Goal: Task Accomplishment & Management: Complete application form

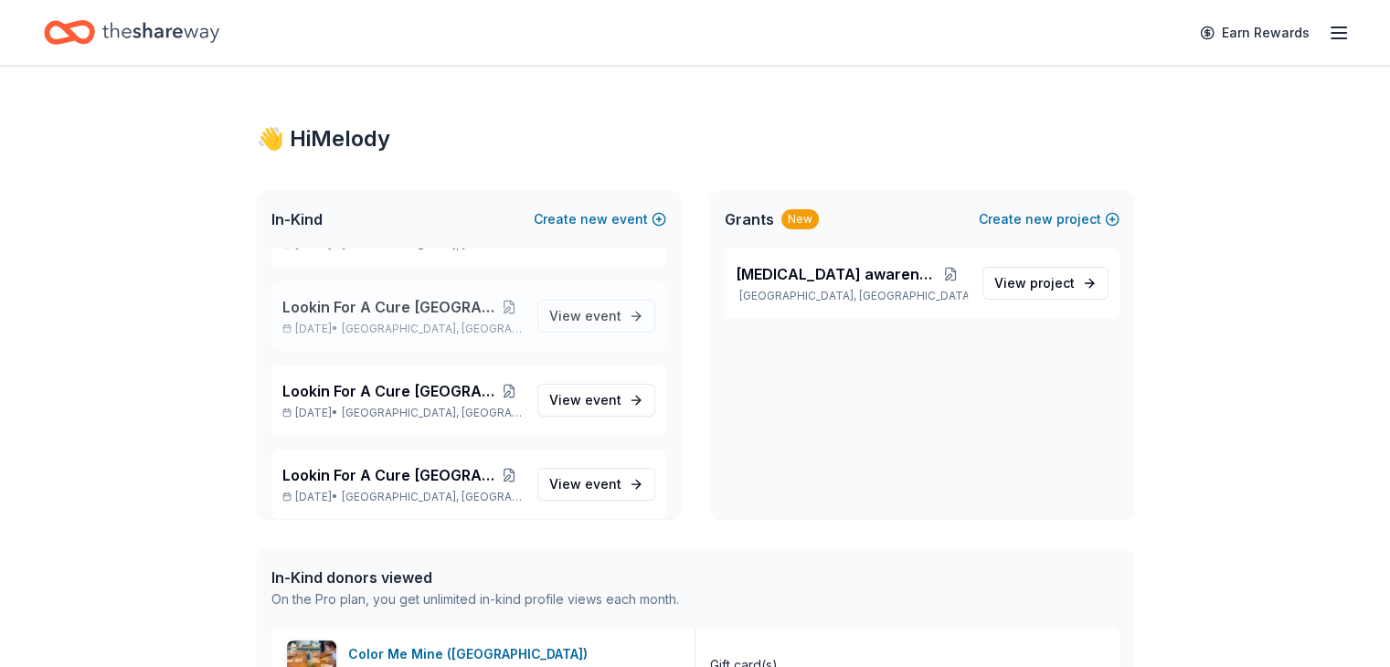
scroll to position [1524, 0]
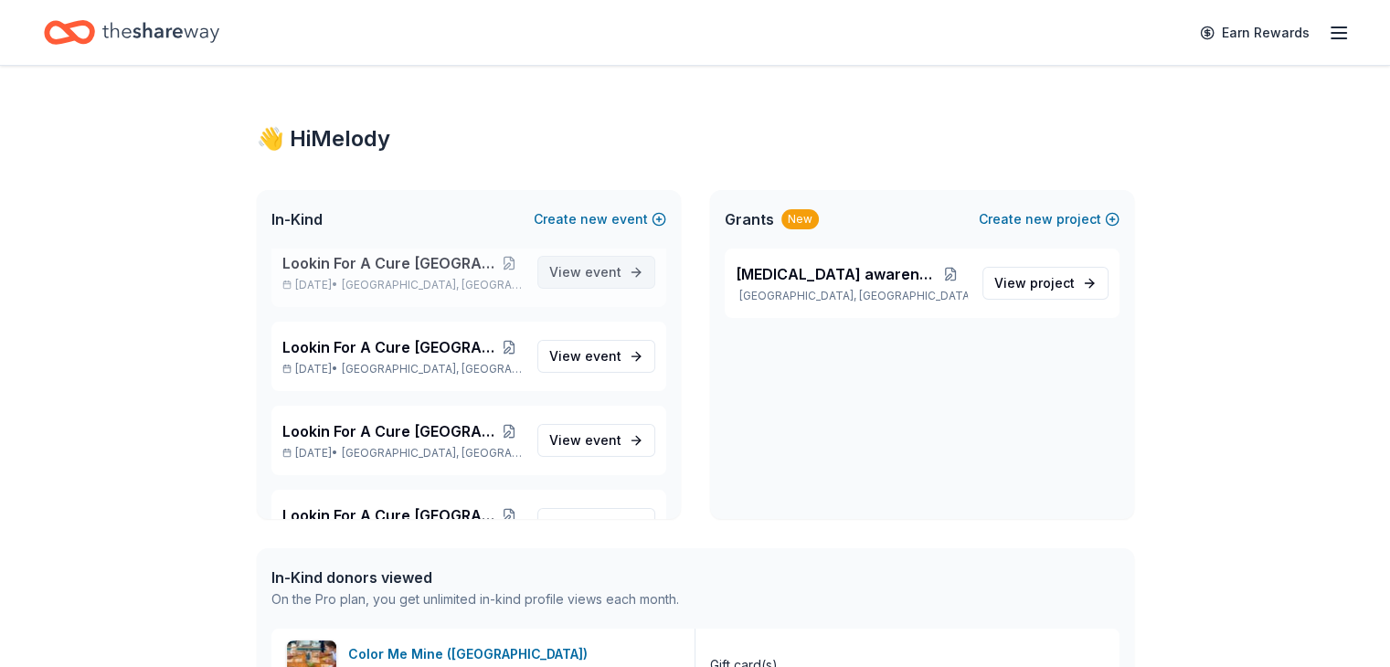
click at [589, 268] on span "event" at bounding box center [603, 272] width 37 height 16
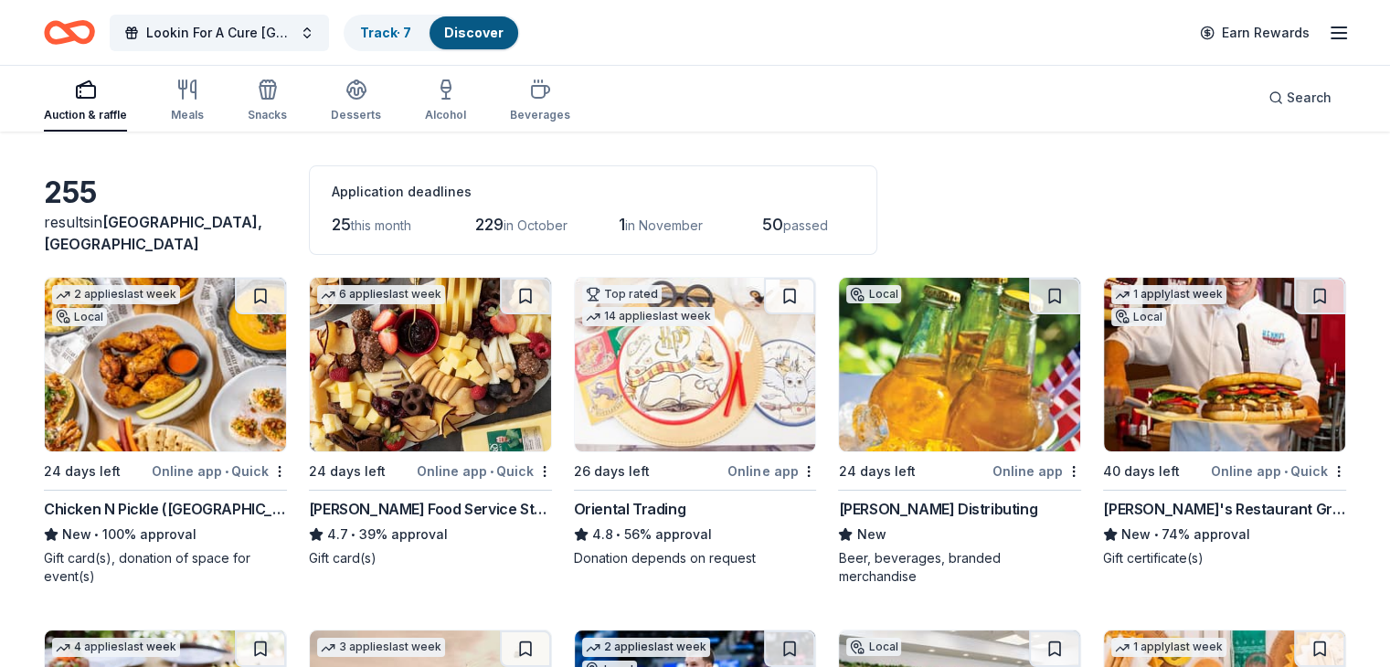
scroll to position [91, 0]
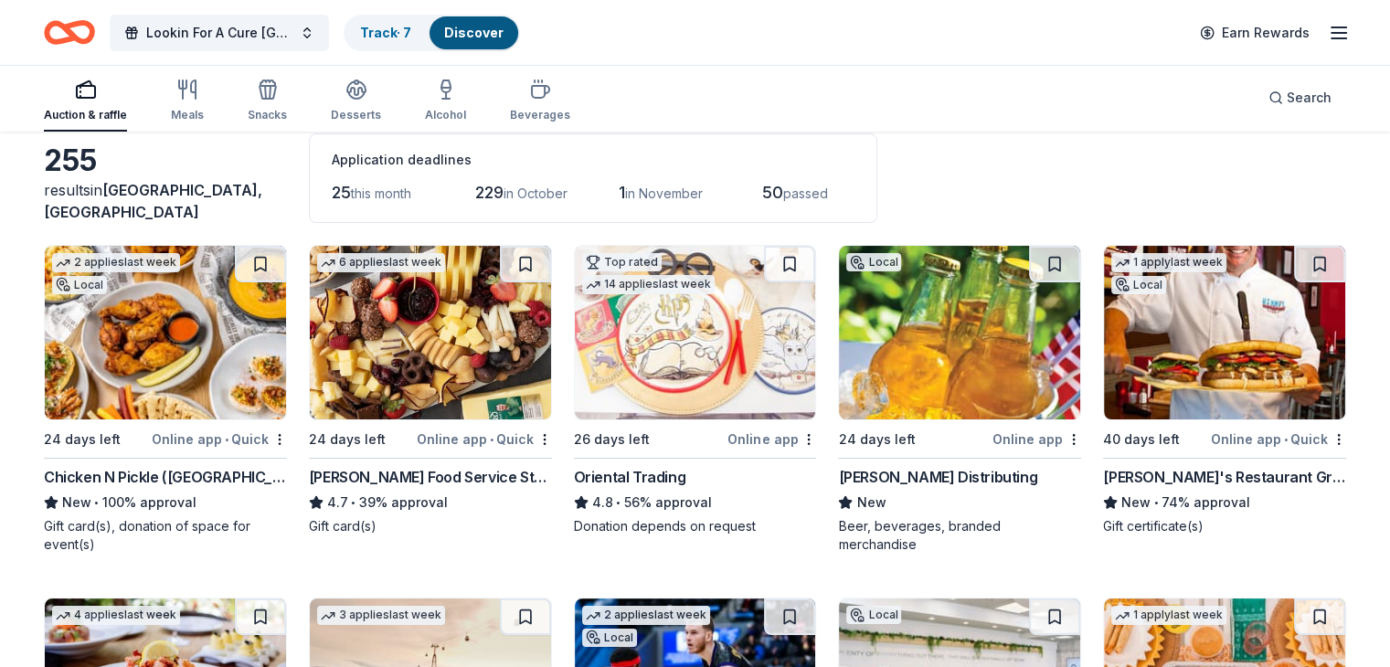
click at [429, 329] on img at bounding box center [430, 333] width 241 height 174
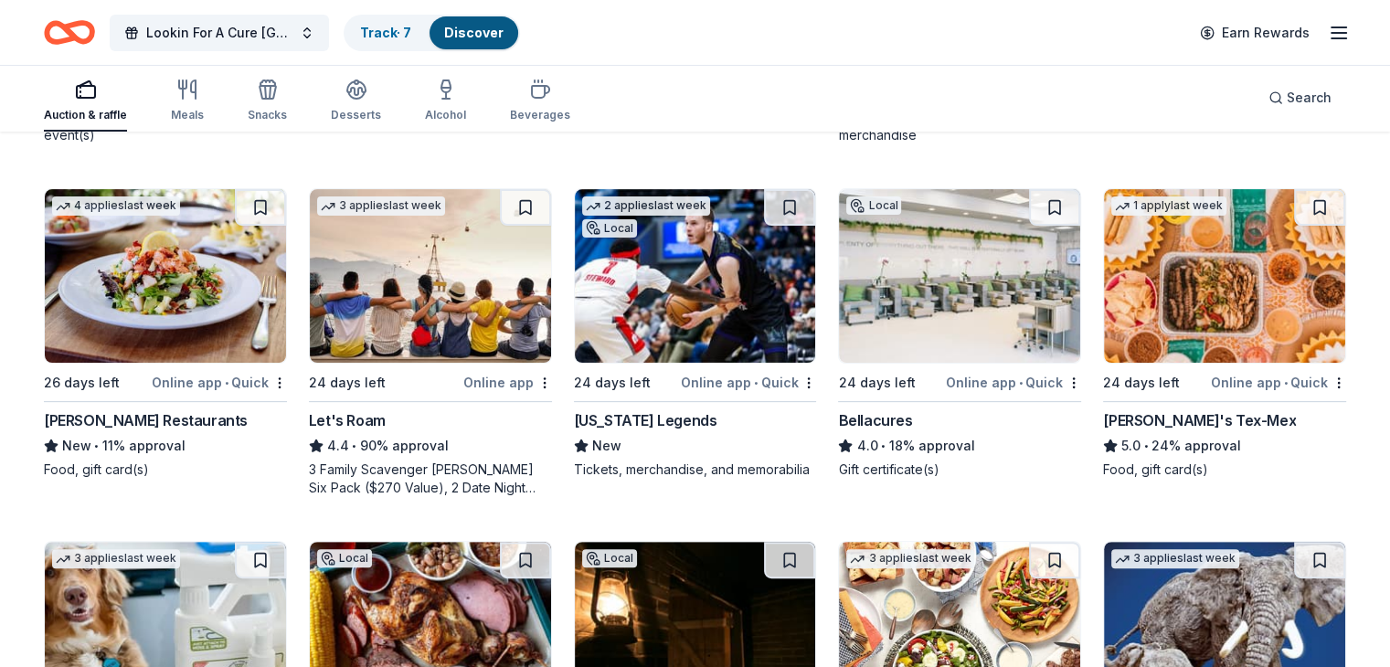
scroll to position [548, 0]
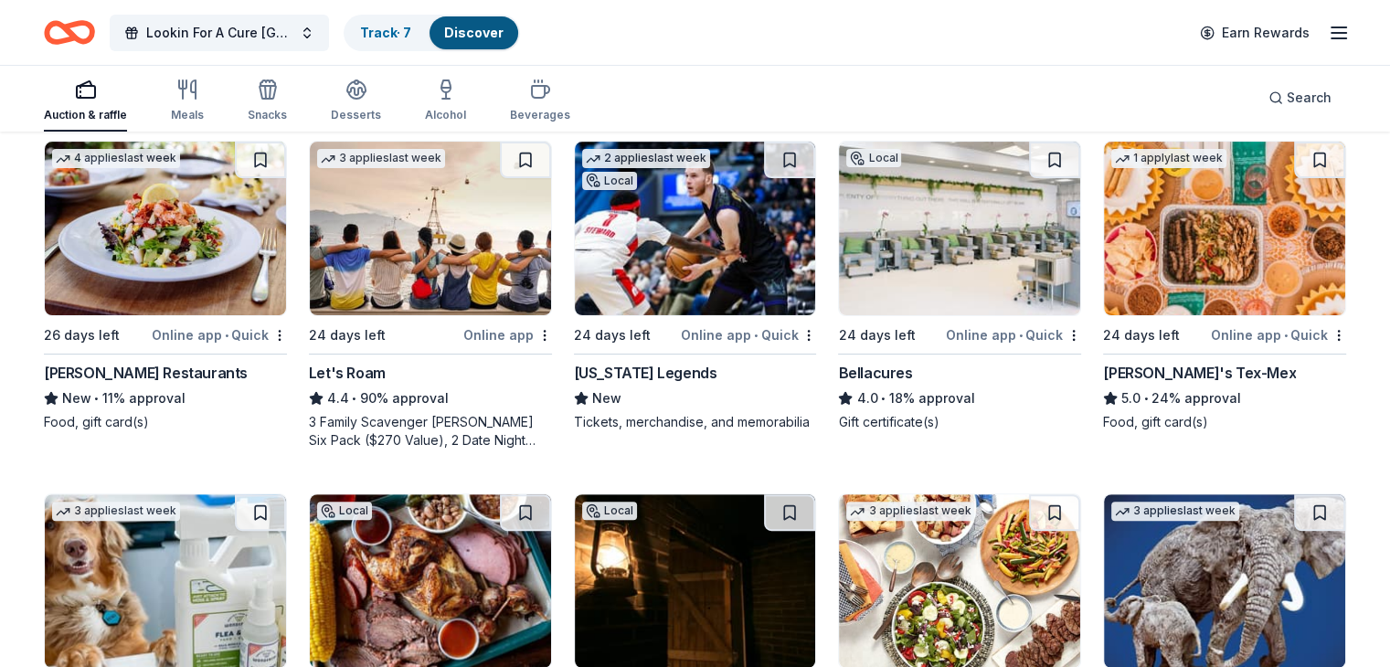
click at [1217, 239] on img at bounding box center [1224, 229] width 241 height 174
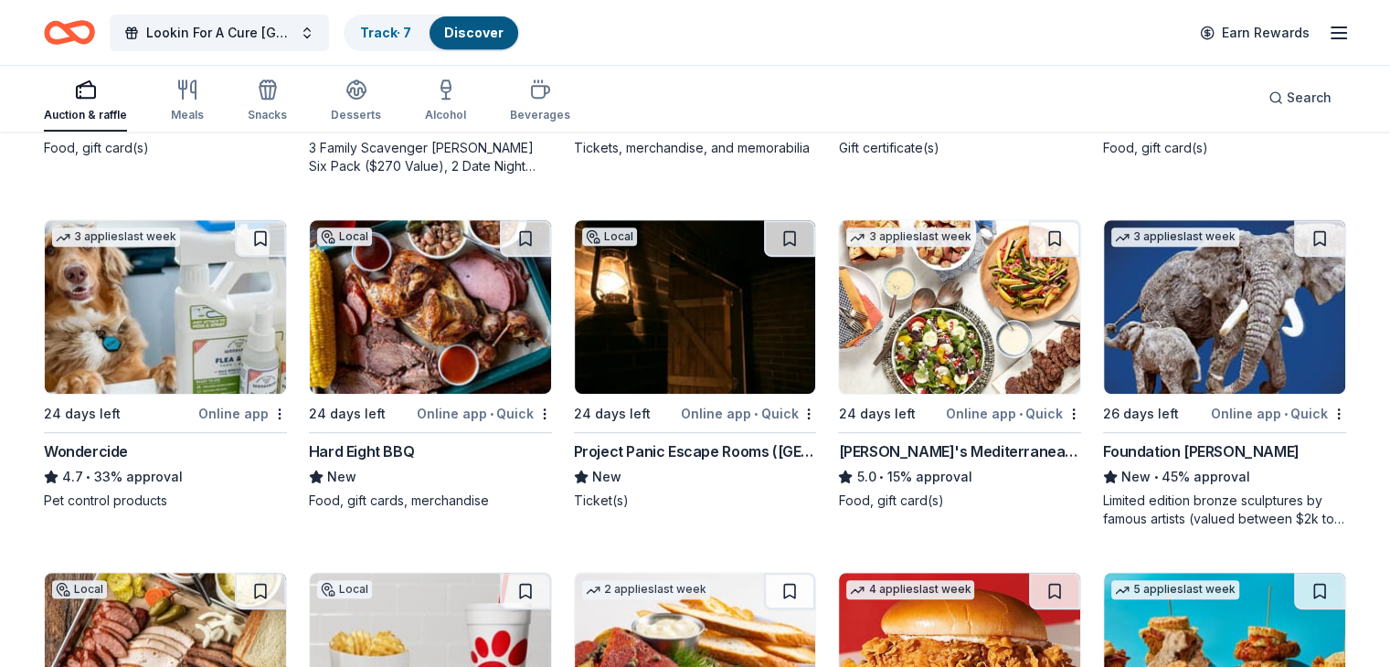
click at [944, 343] on img at bounding box center [959, 307] width 241 height 174
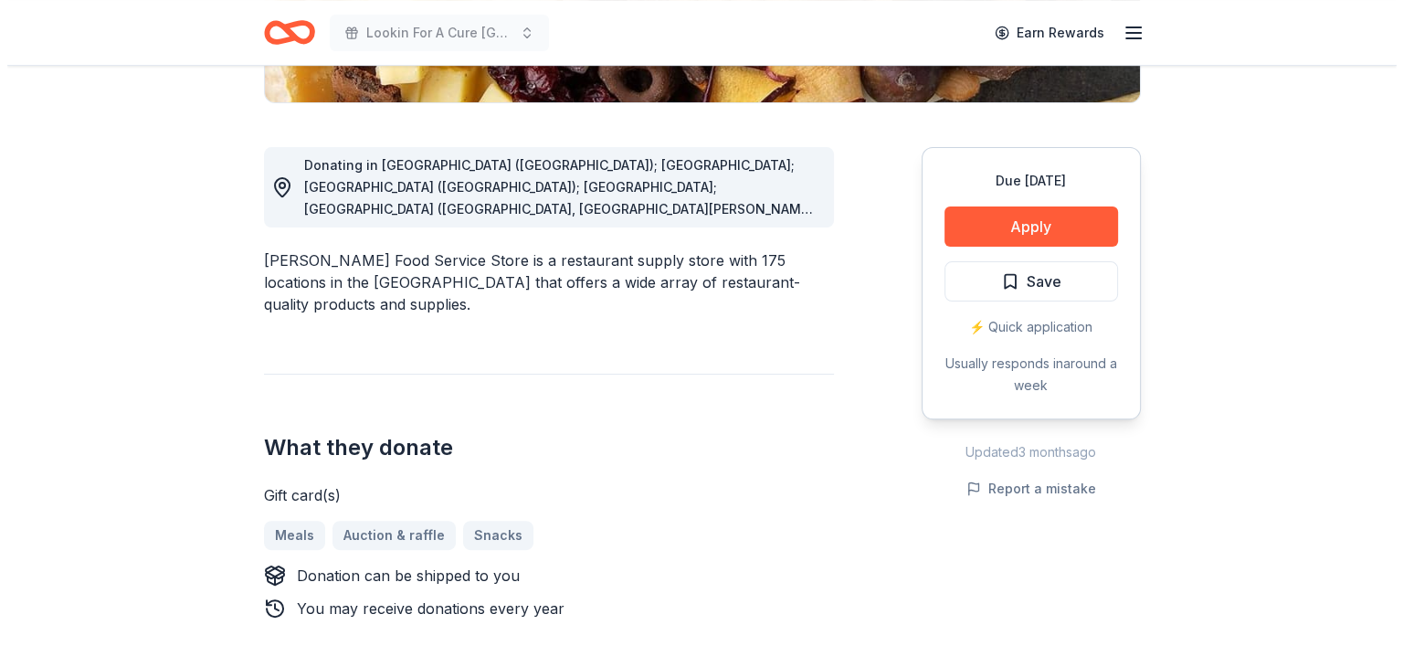
scroll to position [457, 0]
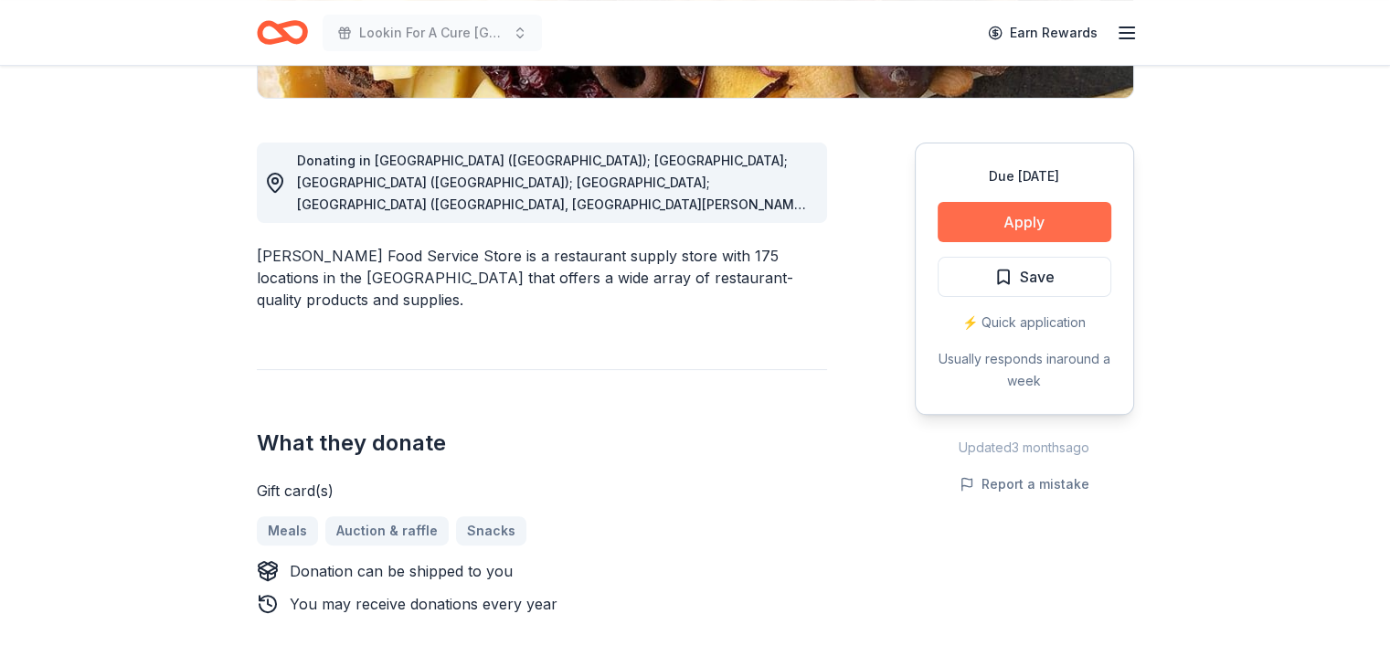
click at [990, 226] on button "Apply" at bounding box center [1024, 222] width 174 height 40
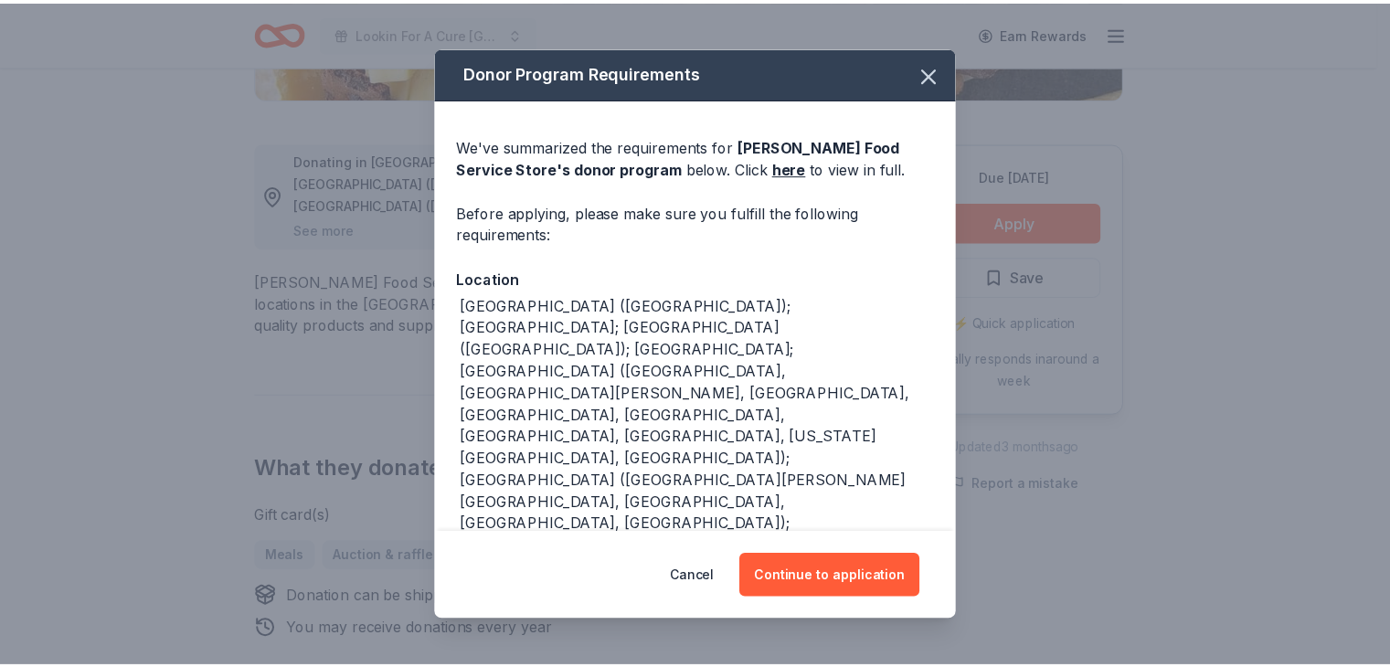
scroll to position [183, 0]
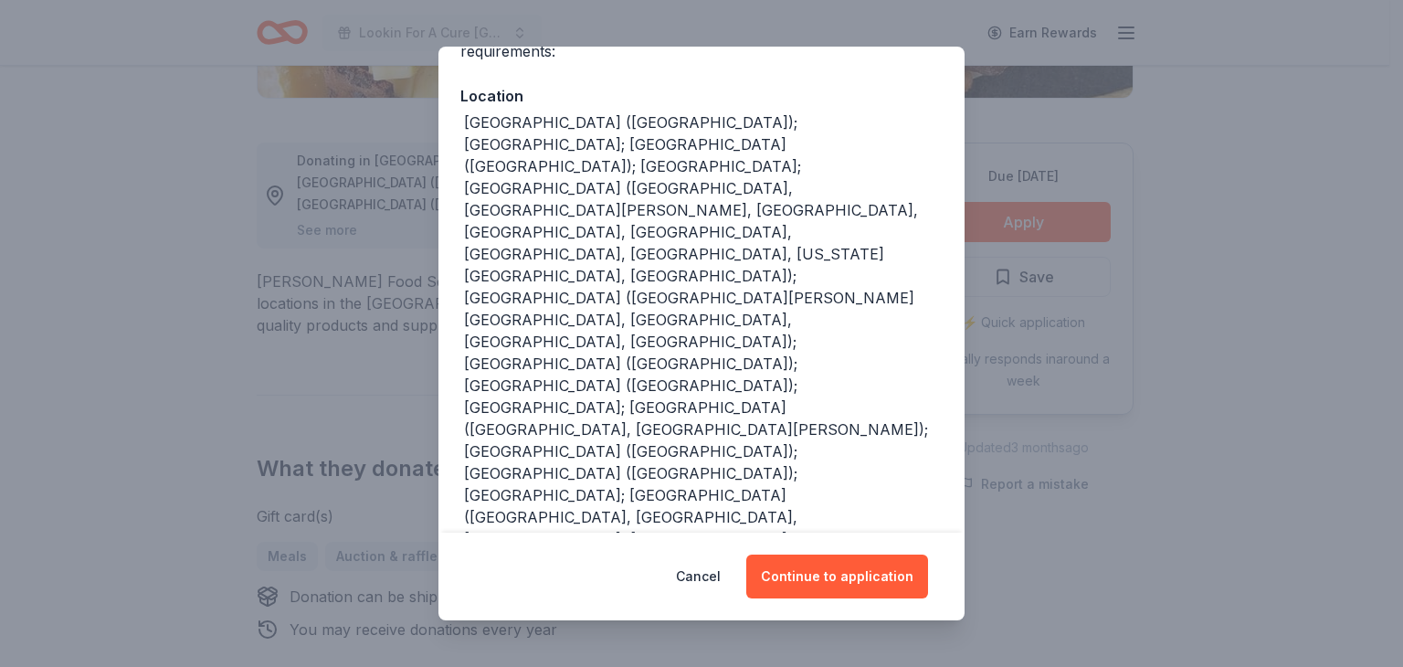
click at [1220, 144] on div "Donor Program Requirements We've summarized the requirements for Gordon Food Se…" at bounding box center [701, 333] width 1403 height 667
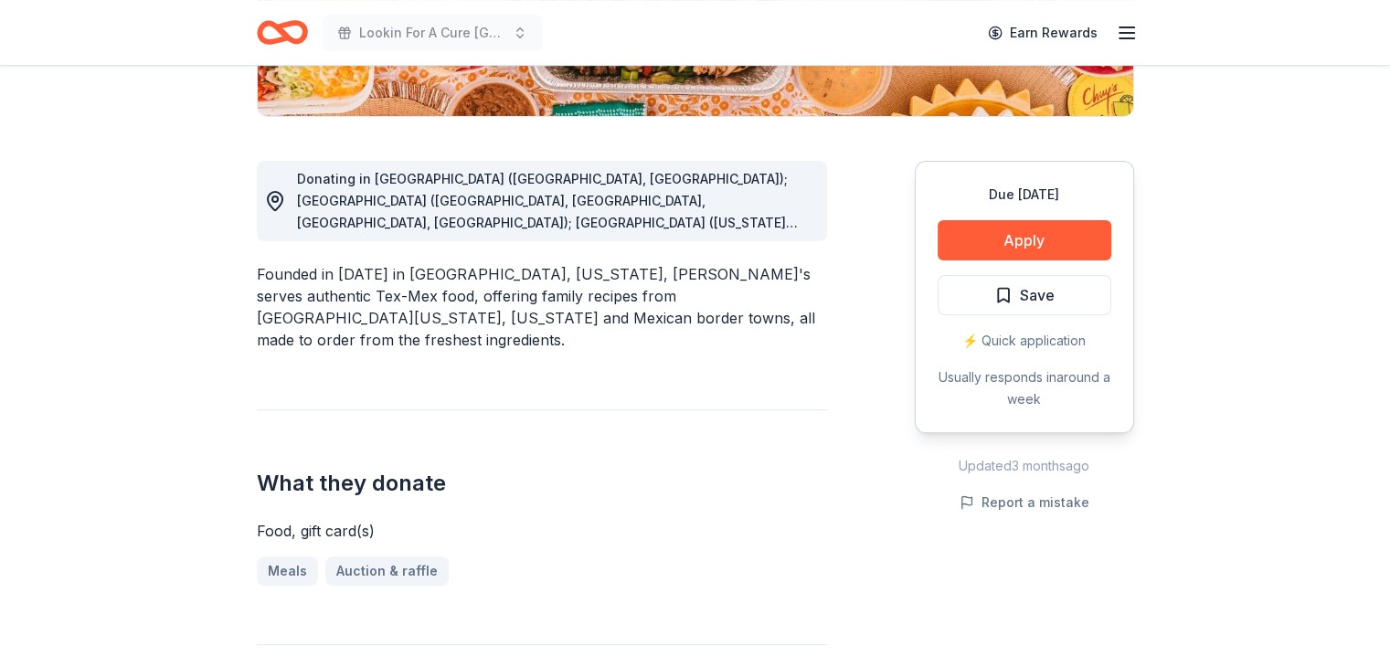
scroll to position [457, 0]
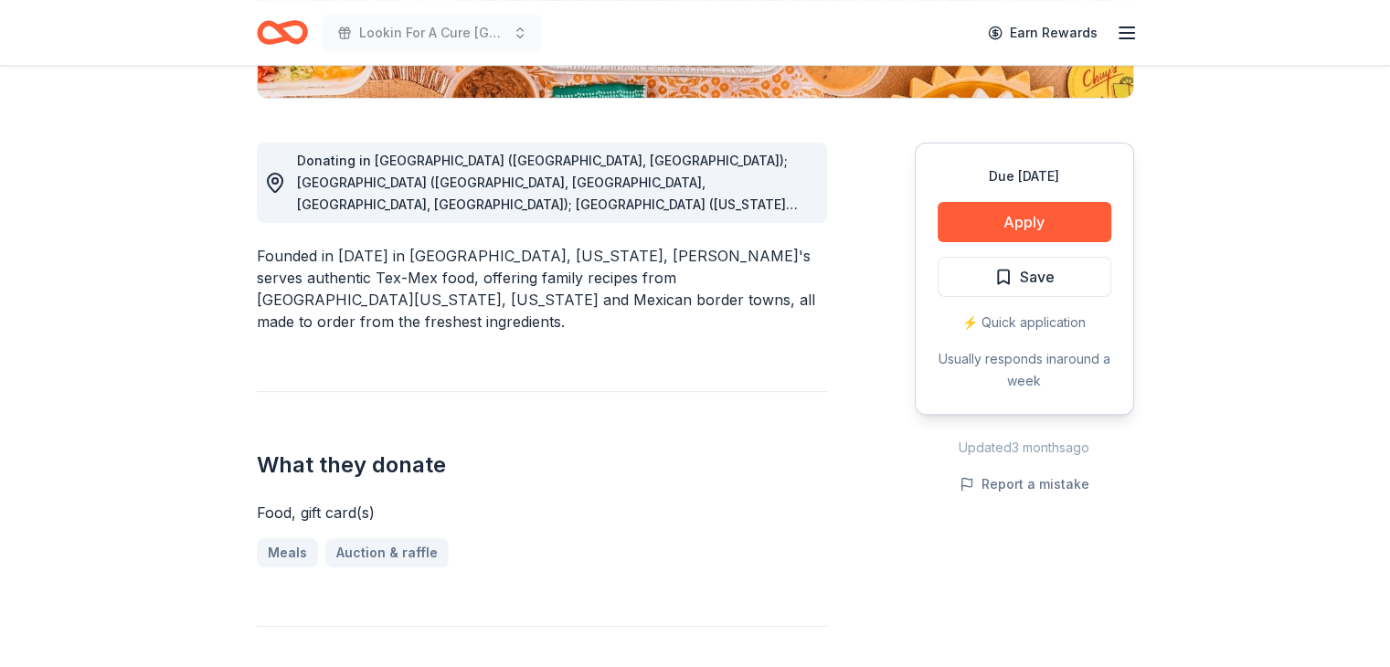
click at [270, 182] on icon at bounding box center [275, 183] width 22 height 22
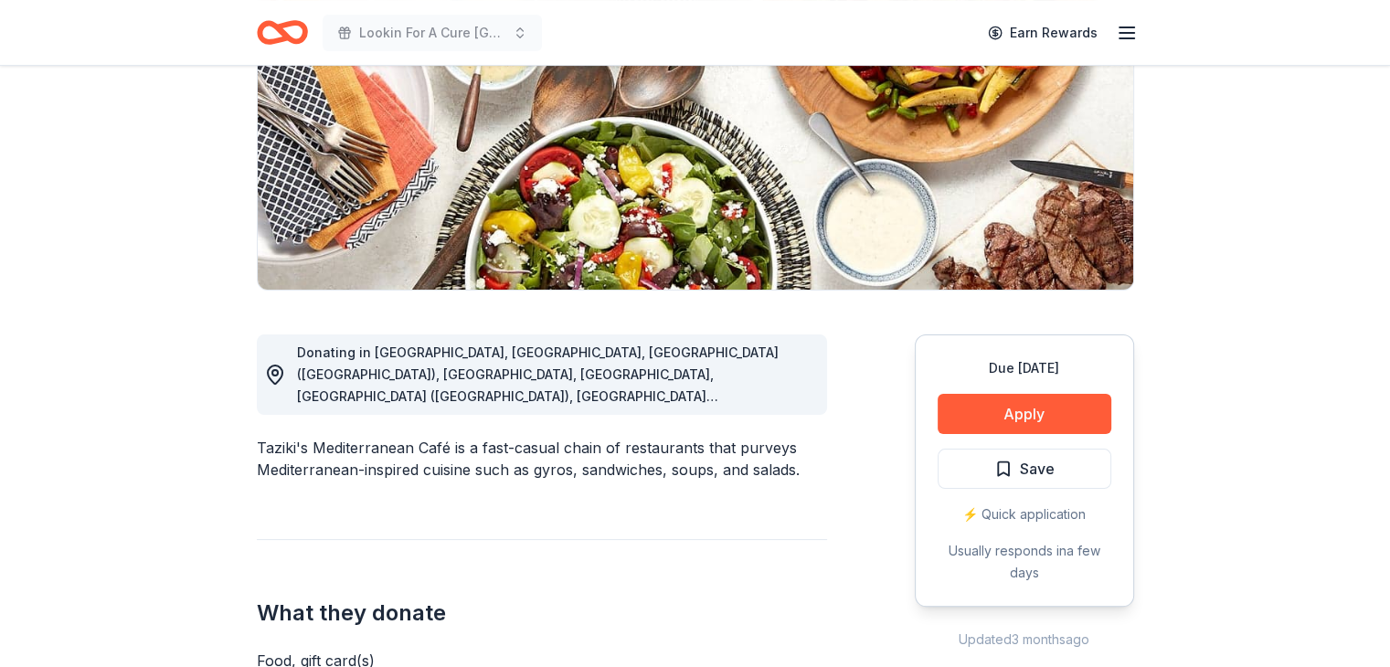
scroll to position [274, 0]
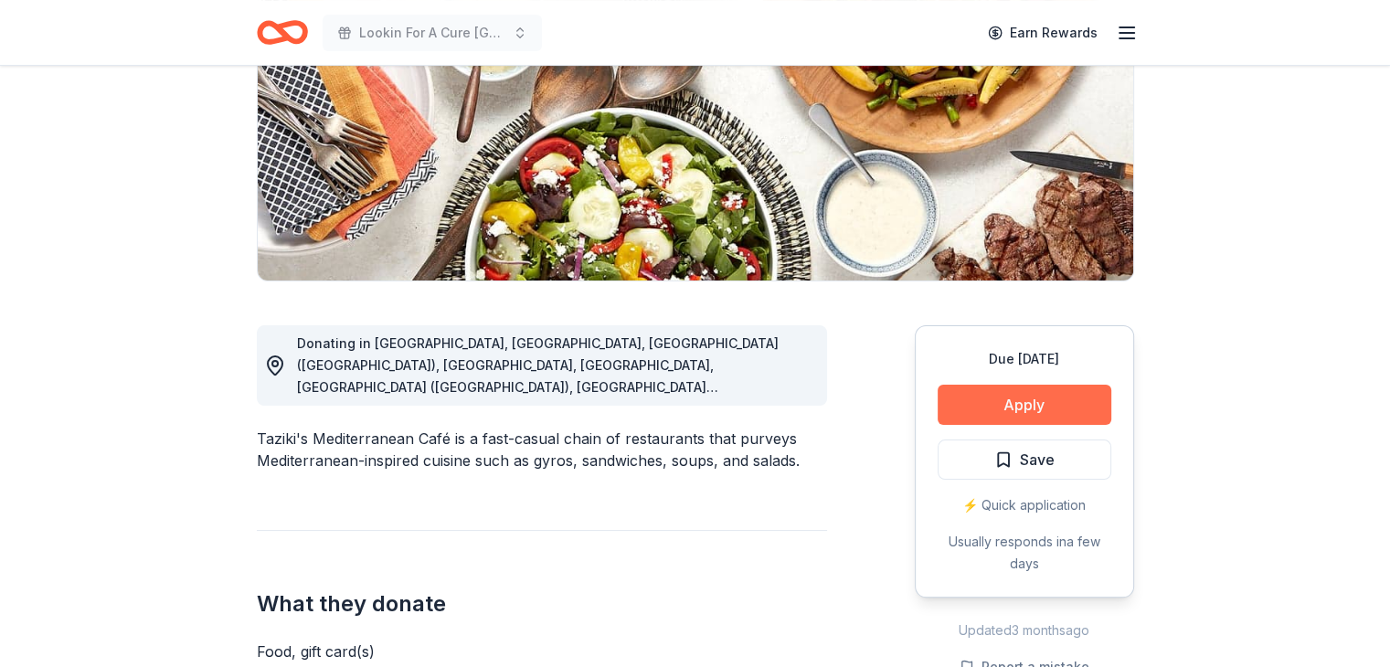
click at [1049, 400] on button "Apply" at bounding box center [1024, 405] width 174 height 40
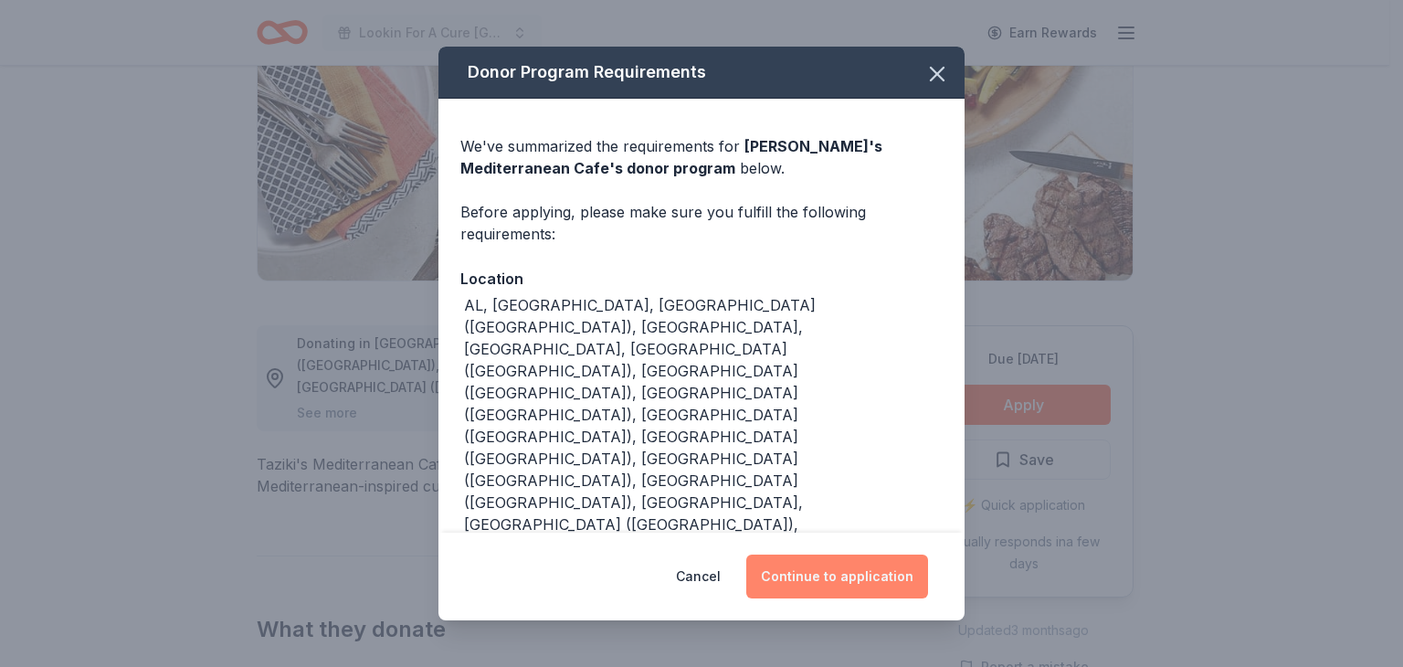
click at [833, 555] on button "Continue to application" at bounding box center [837, 577] width 182 height 44
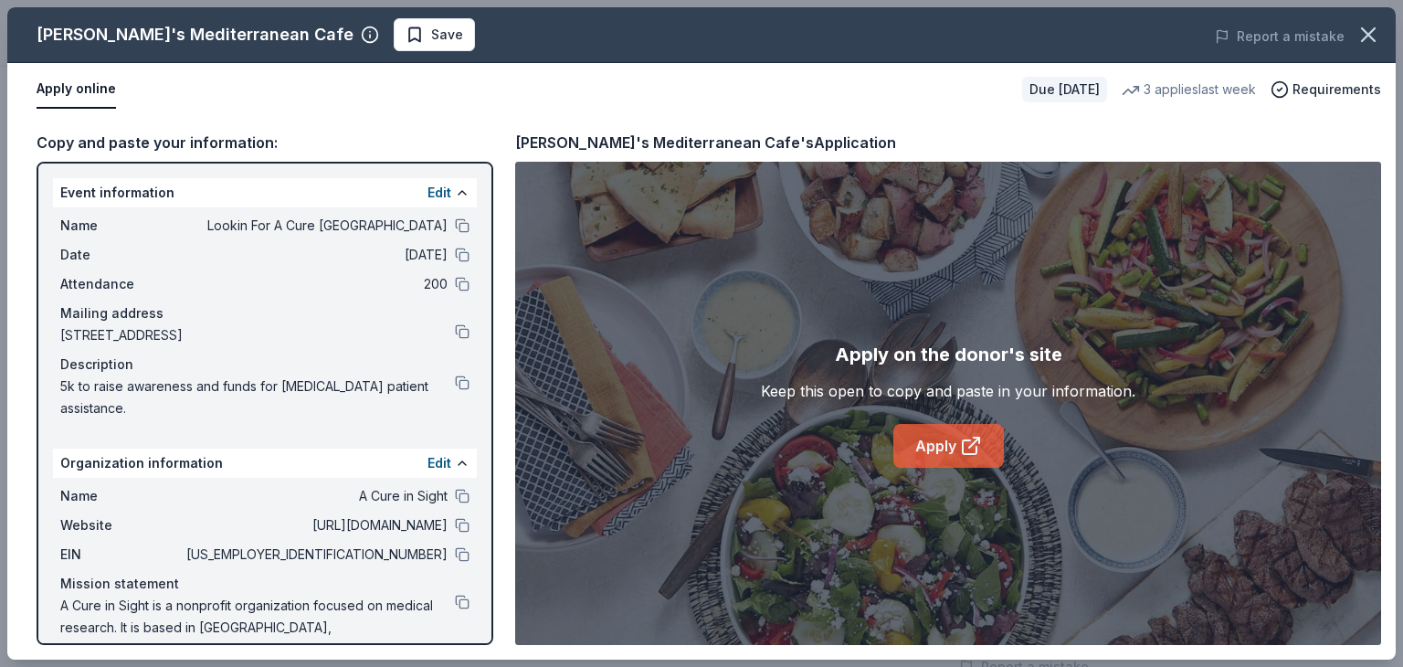
click at [940, 447] on link "Apply" at bounding box center [949, 446] width 111 height 44
click at [1368, 32] on icon "button" at bounding box center [1369, 35] width 26 height 26
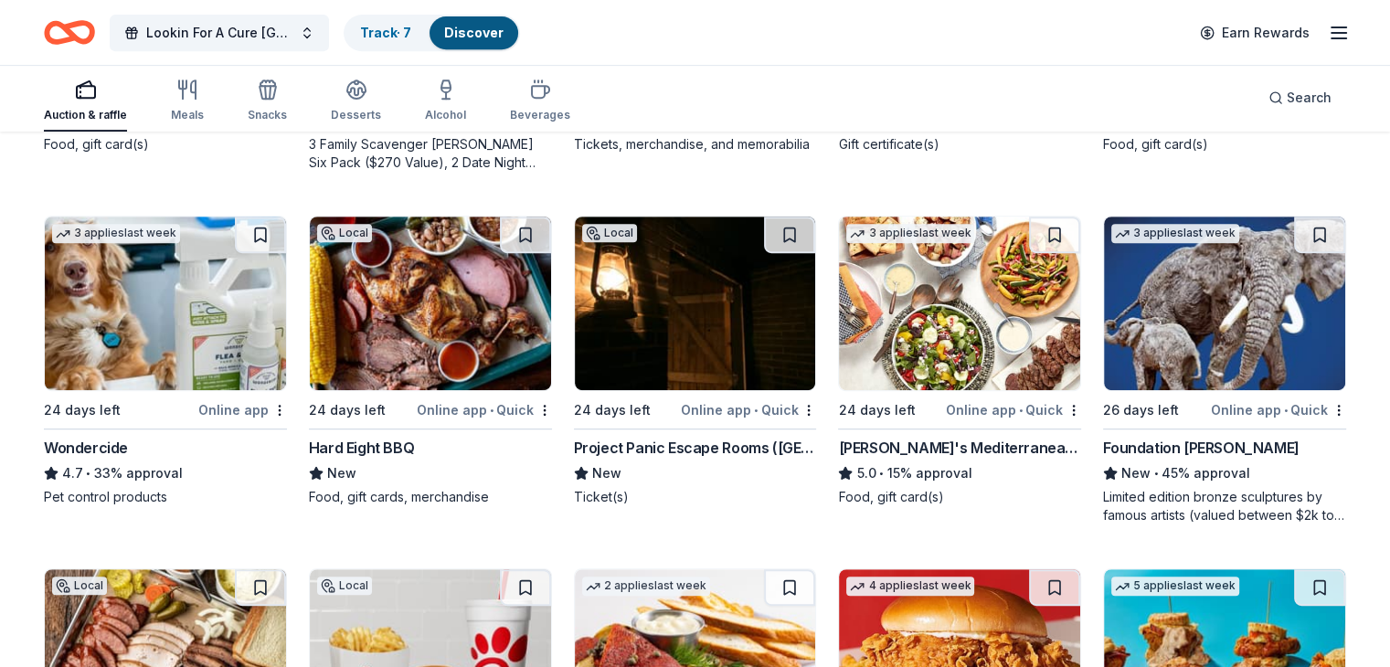
scroll to position [822, 0]
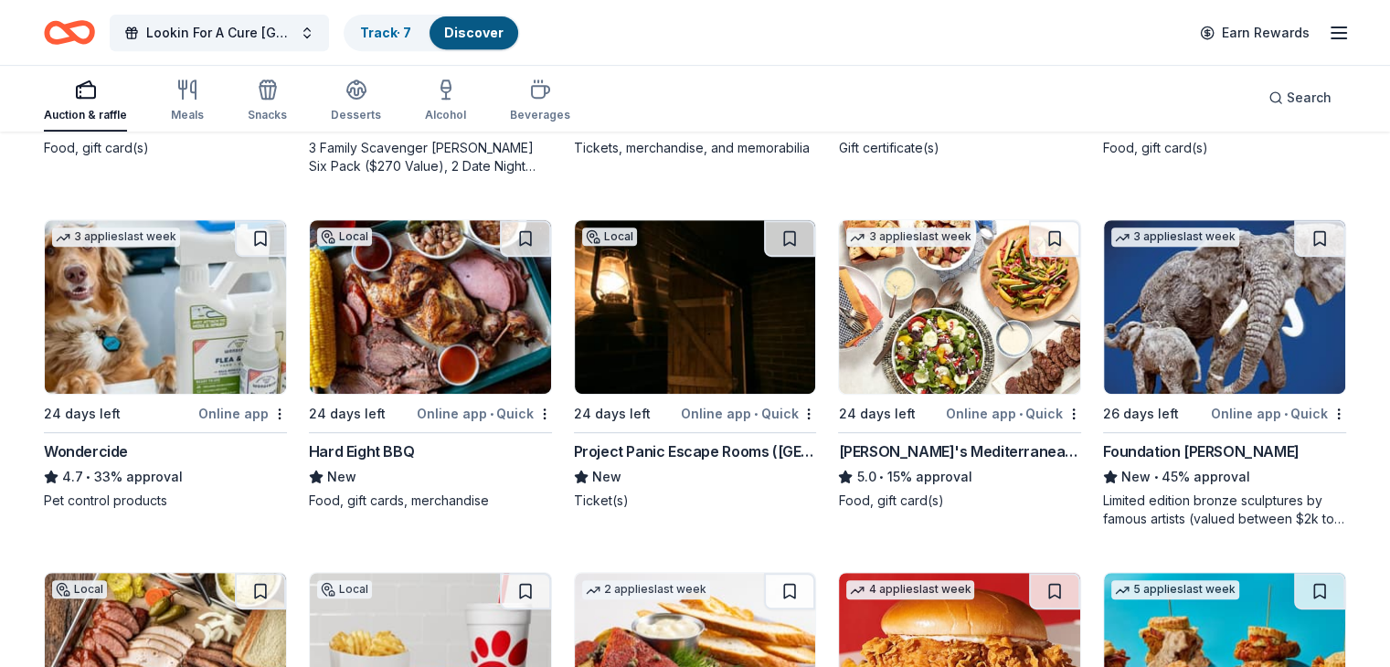
click at [446, 330] on img at bounding box center [430, 307] width 241 height 174
click at [92, 24] on icon "Home" at bounding box center [78, 32] width 28 height 18
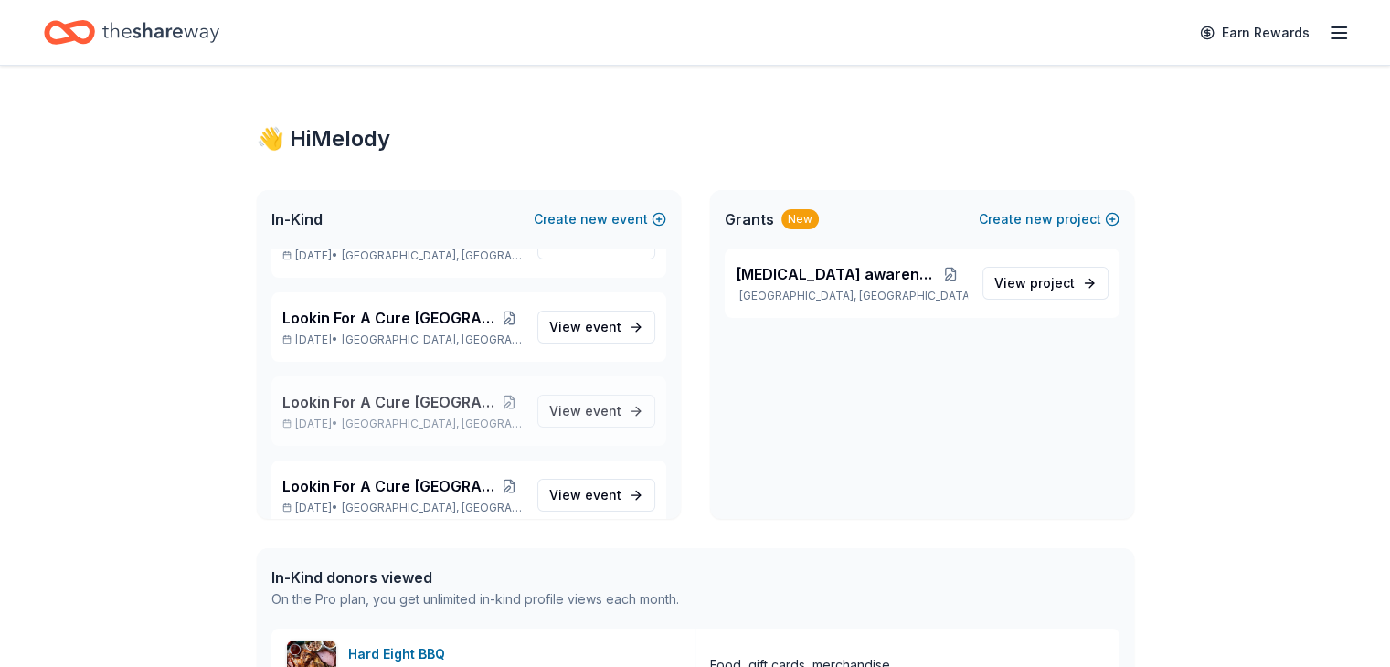
scroll to position [1462, 0]
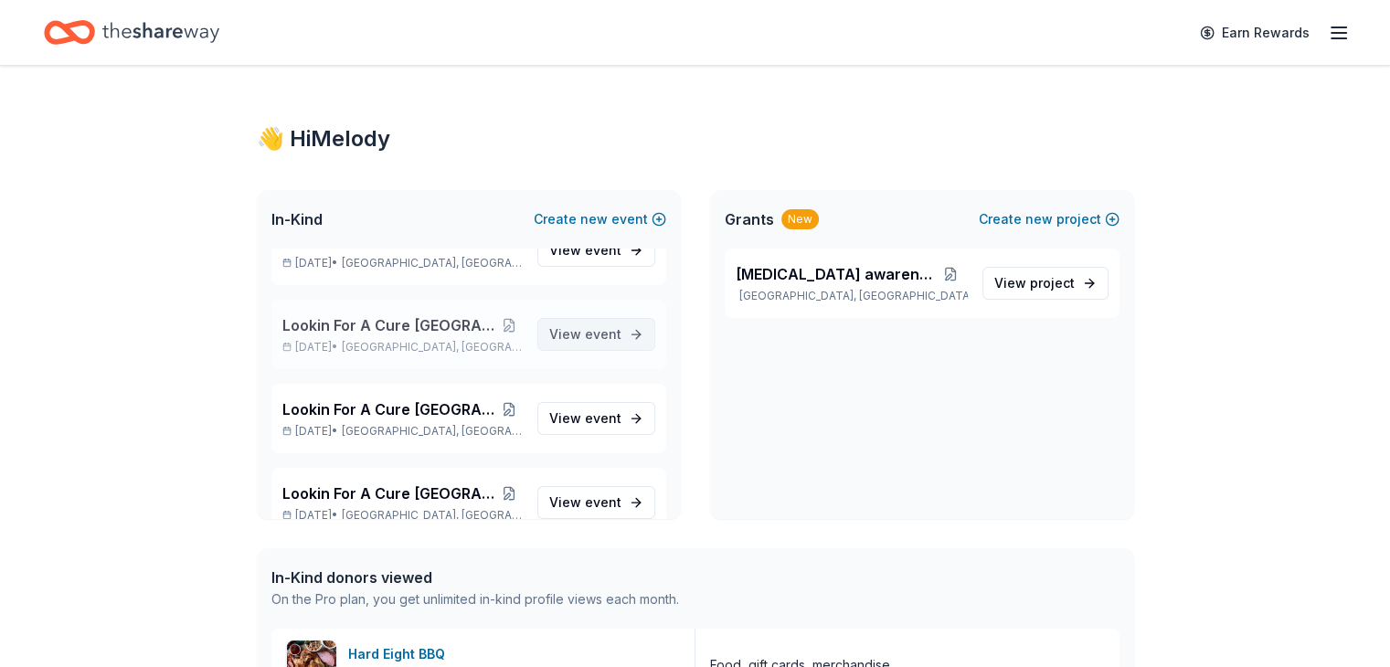
click at [586, 330] on span "event" at bounding box center [603, 334] width 37 height 16
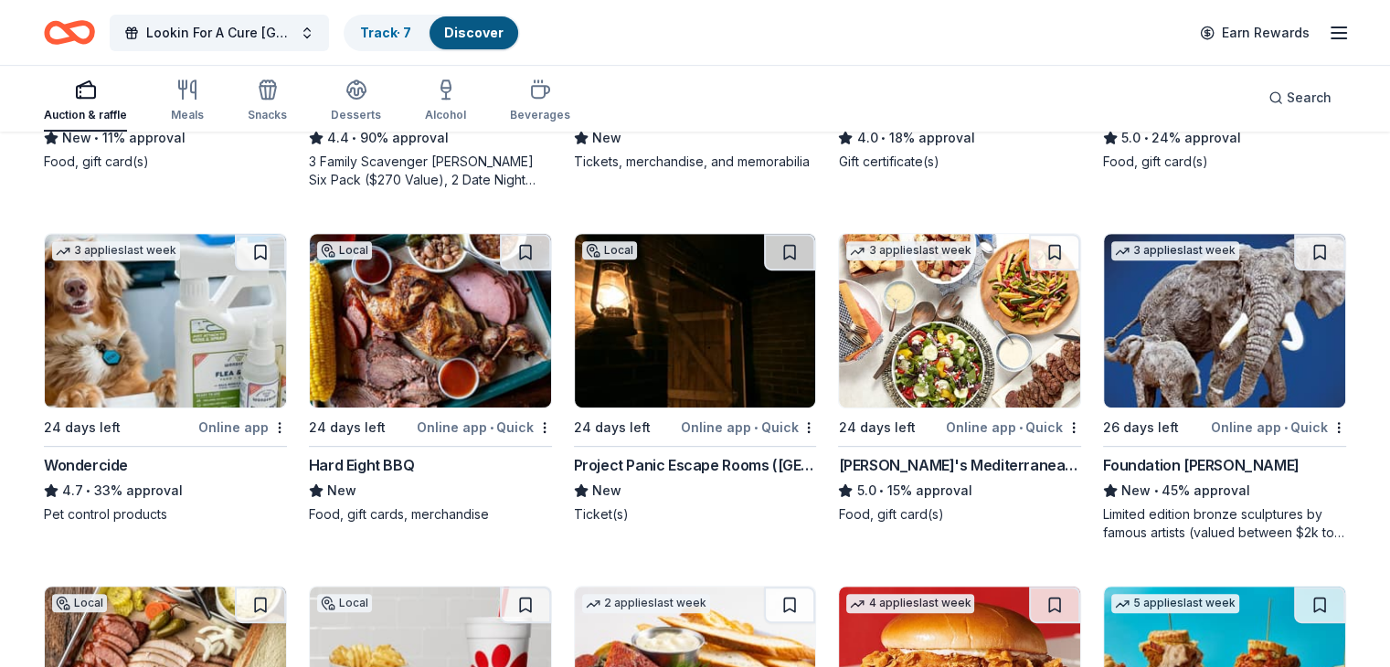
scroll to position [914, 0]
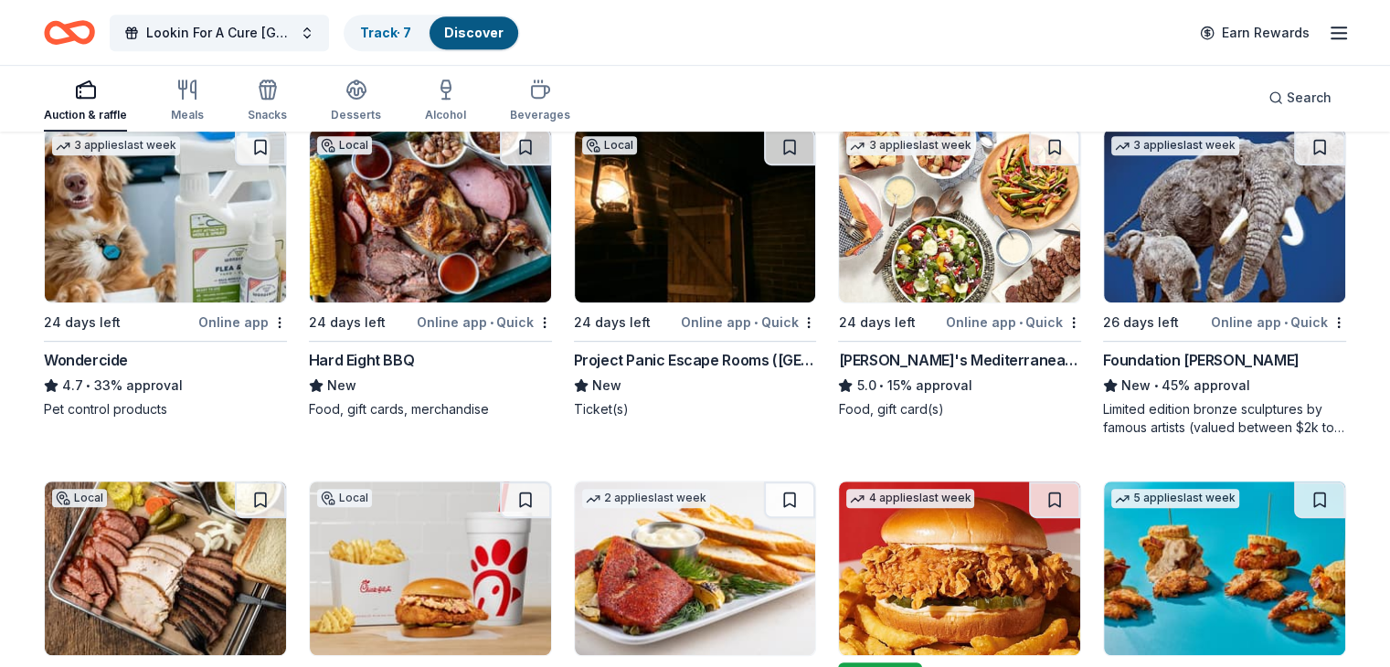
click at [676, 208] on img at bounding box center [695, 216] width 241 height 174
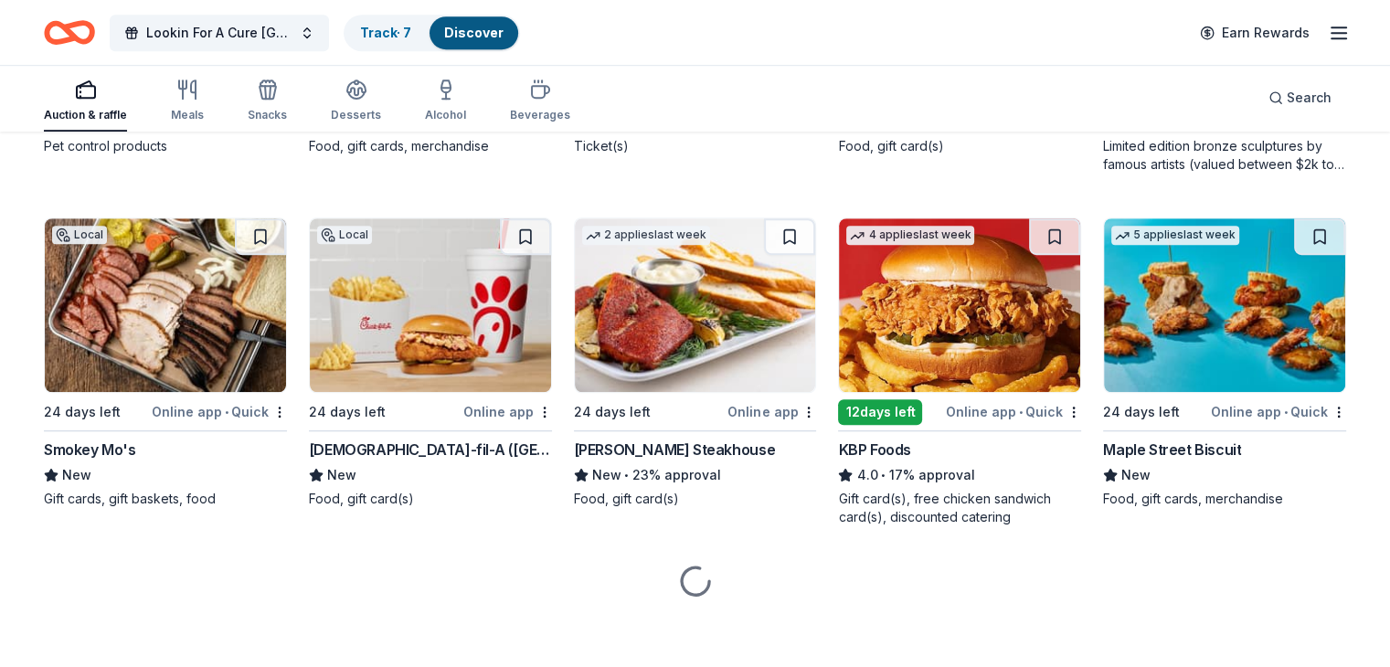
scroll to position [1180, 0]
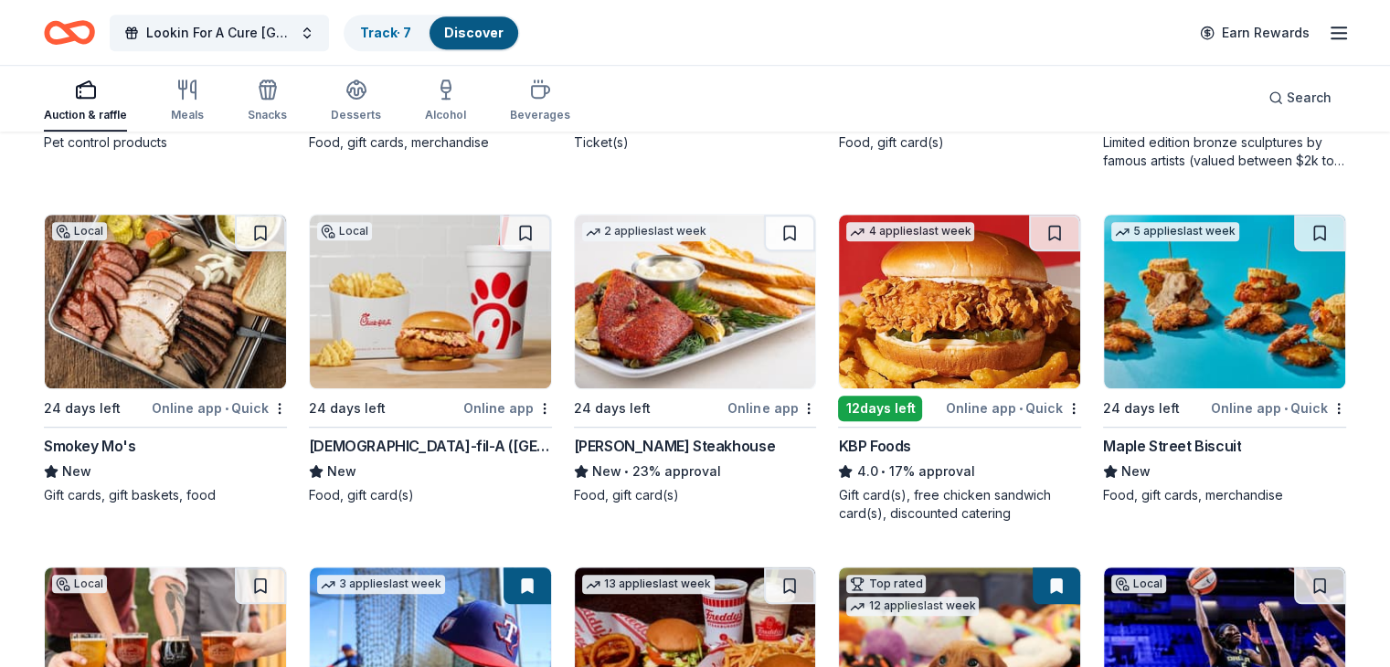
click at [1202, 296] on img at bounding box center [1224, 302] width 241 height 174
click at [455, 330] on img at bounding box center [430, 302] width 241 height 174
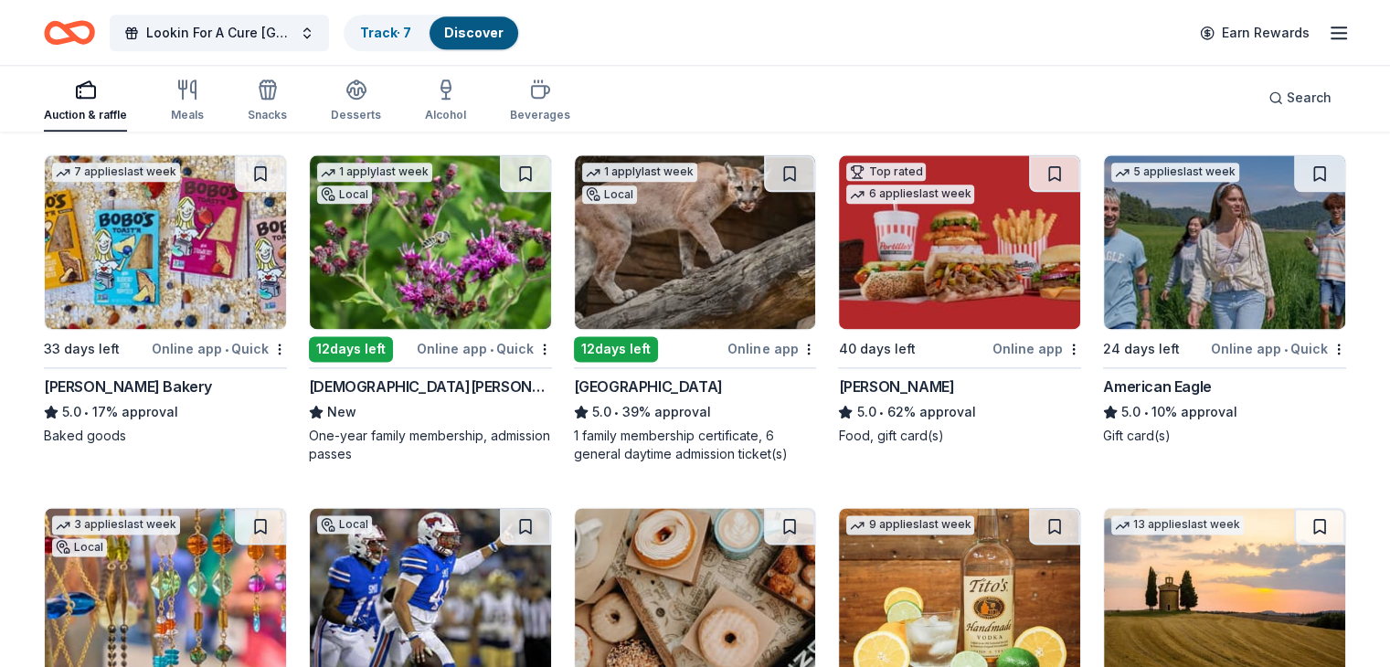
scroll to position [2434, 0]
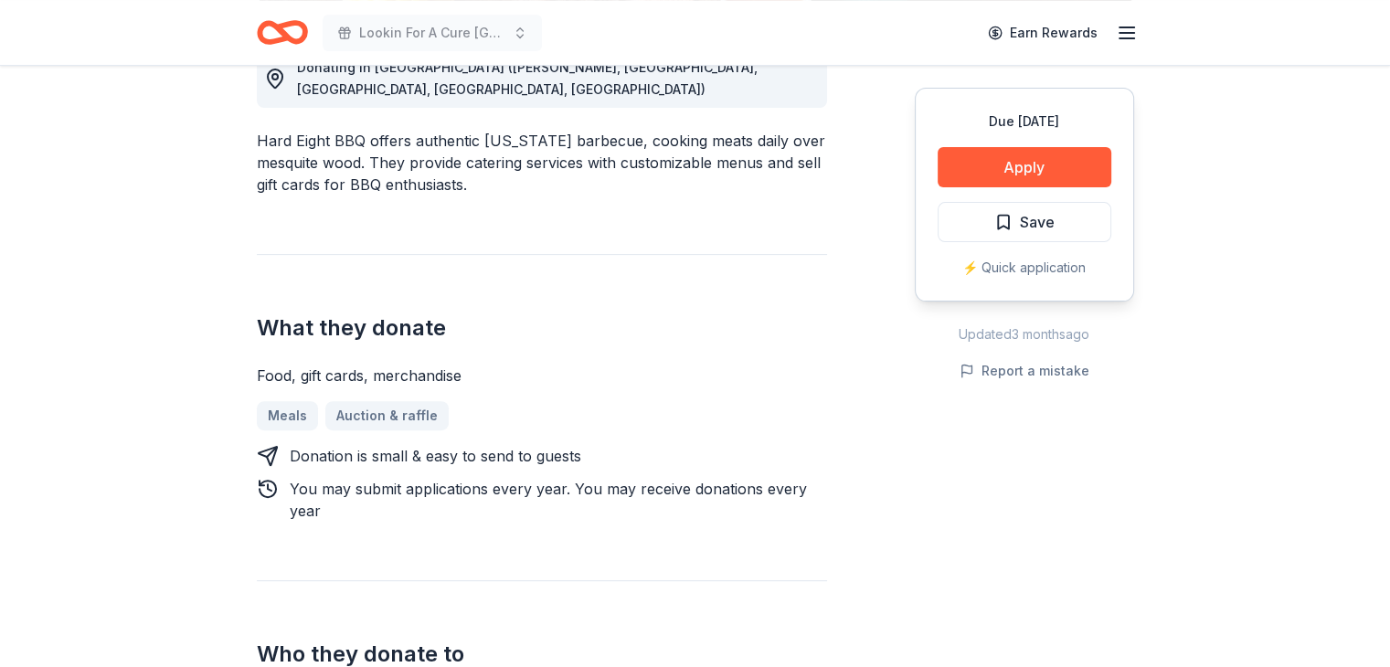
scroll to position [548, 0]
click at [1026, 166] on button "Apply" at bounding box center [1024, 167] width 174 height 40
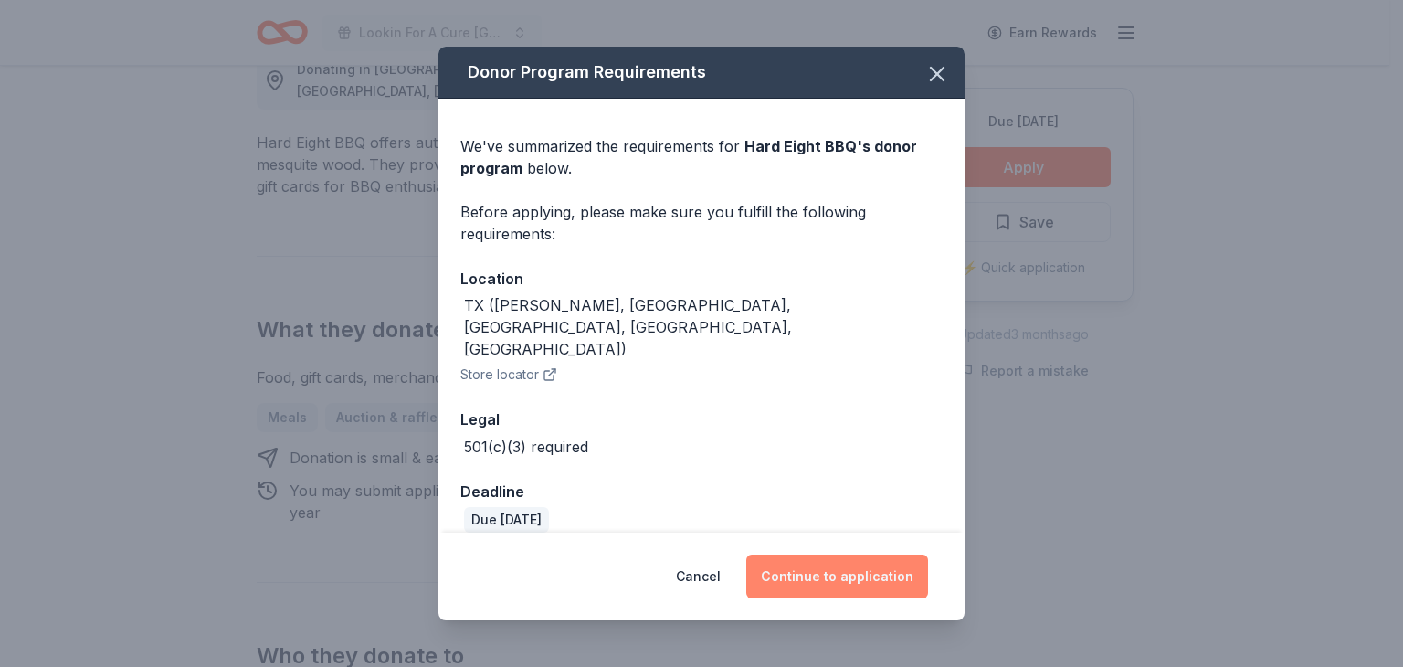
click at [855, 578] on button "Continue to application" at bounding box center [837, 577] width 182 height 44
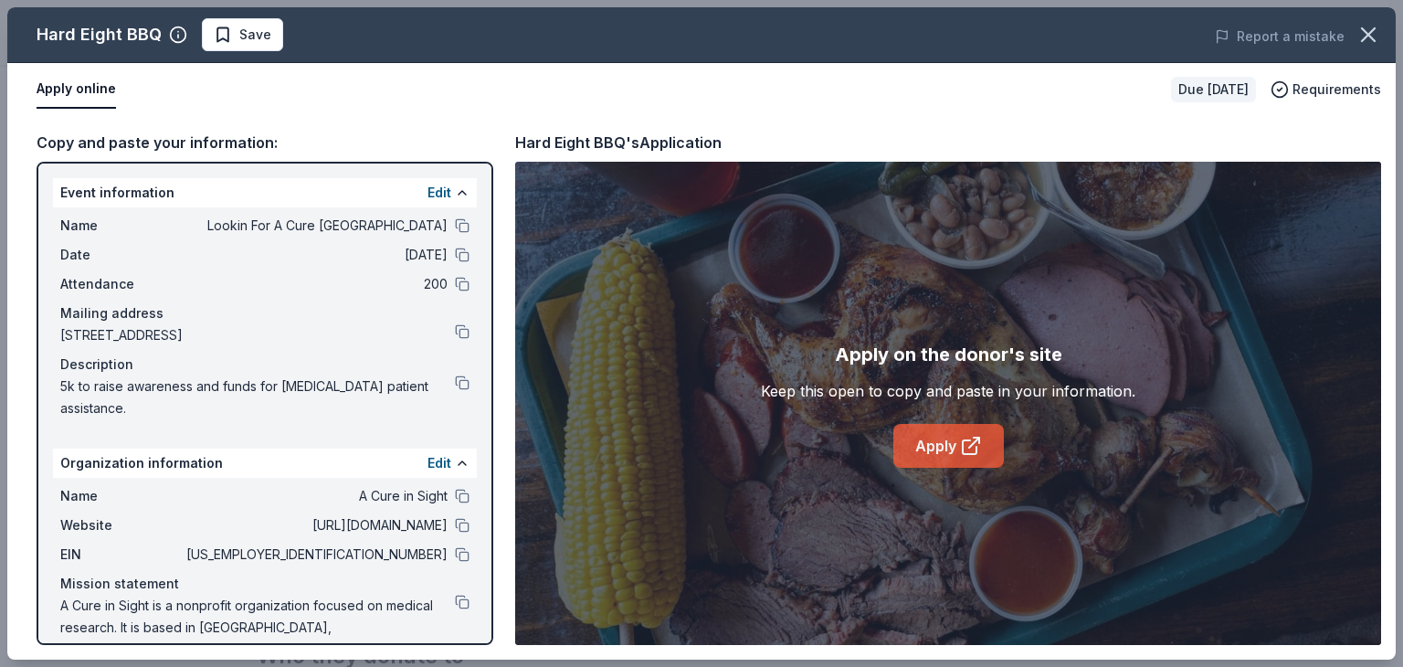
click at [946, 450] on link "Apply" at bounding box center [949, 446] width 111 height 44
click at [455, 218] on button at bounding box center [462, 225] width 15 height 15
click at [455, 257] on button at bounding box center [462, 255] width 15 height 15
click at [455, 280] on button at bounding box center [462, 284] width 15 height 15
click at [455, 327] on button at bounding box center [462, 331] width 15 height 15
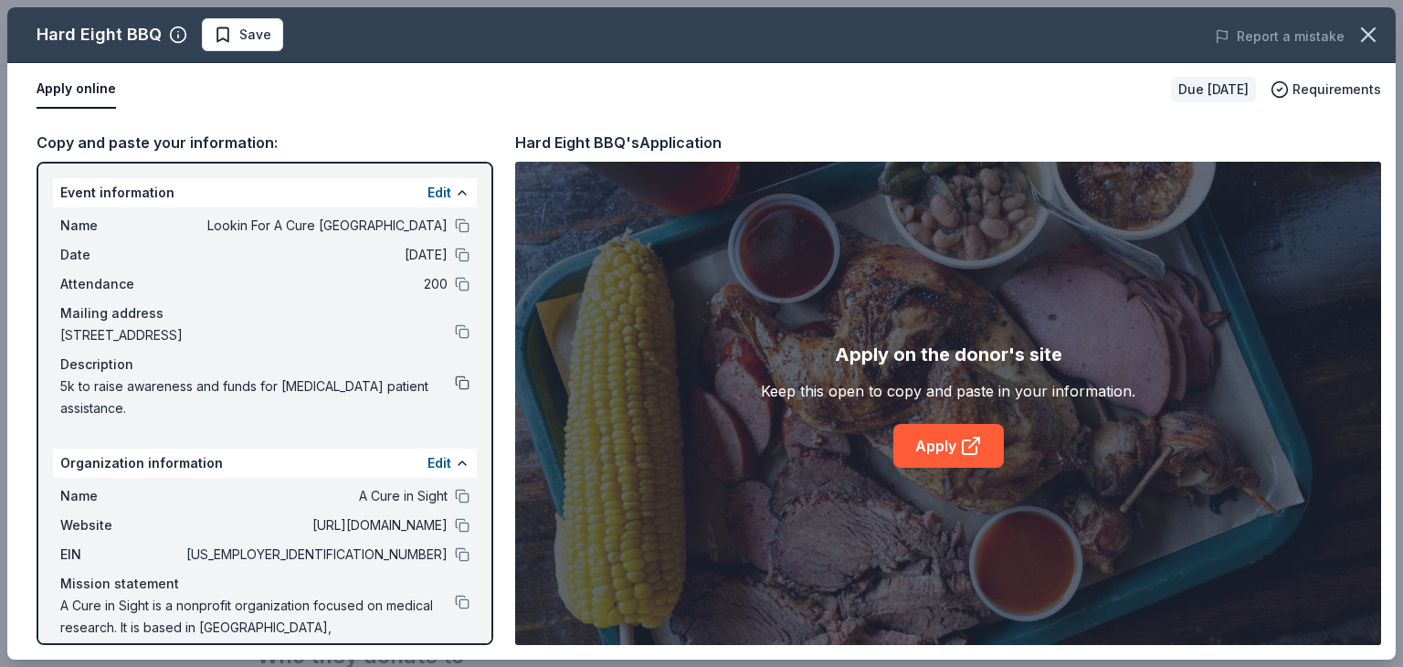
click at [455, 377] on button at bounding box center [462, 383] width 15 height 15
click at [455, 251] on button at bounding box center [462, 255] width 15 height 15
click at [1379, 30] on icon "button" at bounding box center [1369, 35] width 26 height 26
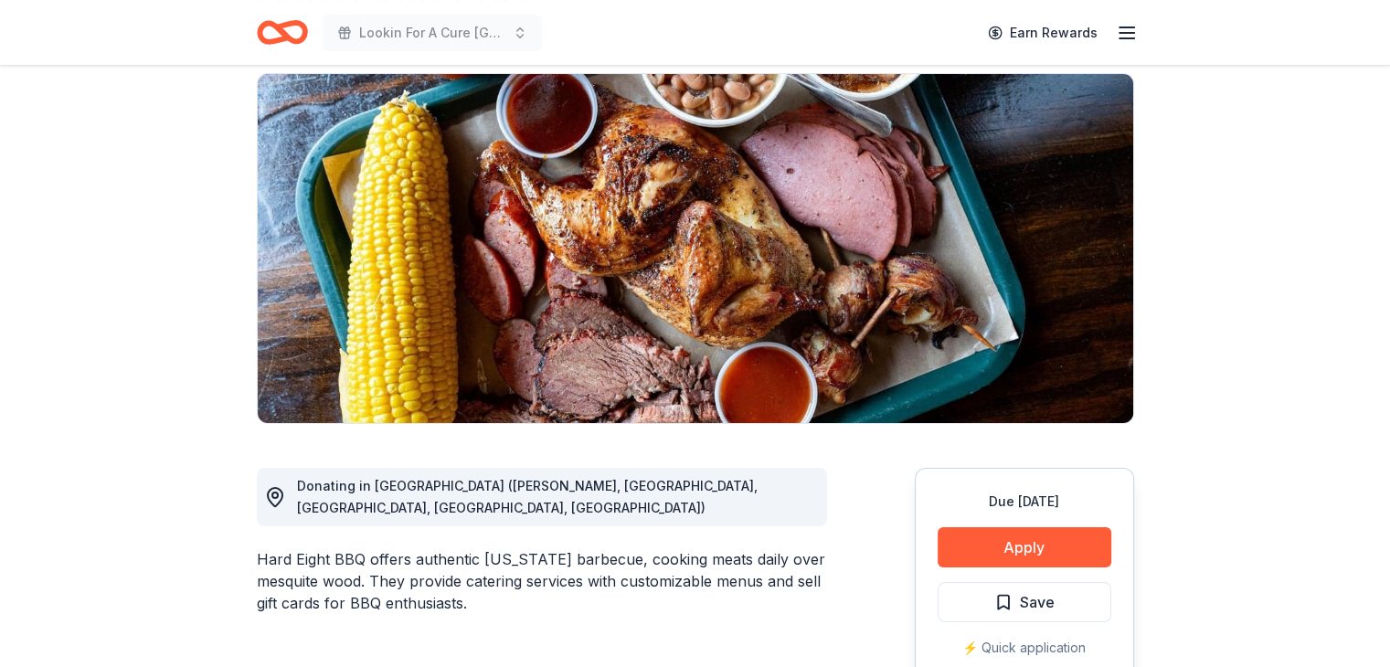
scroll to position [0, 0]
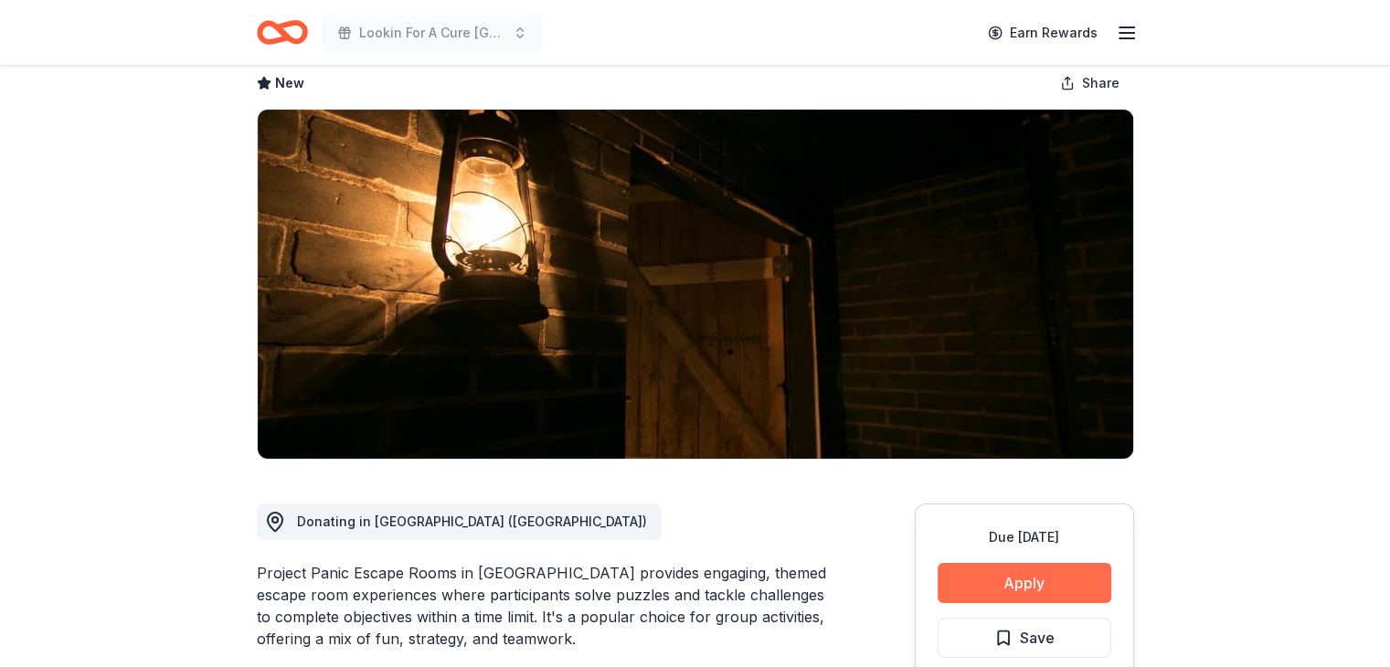
scroll to position [457, 0]
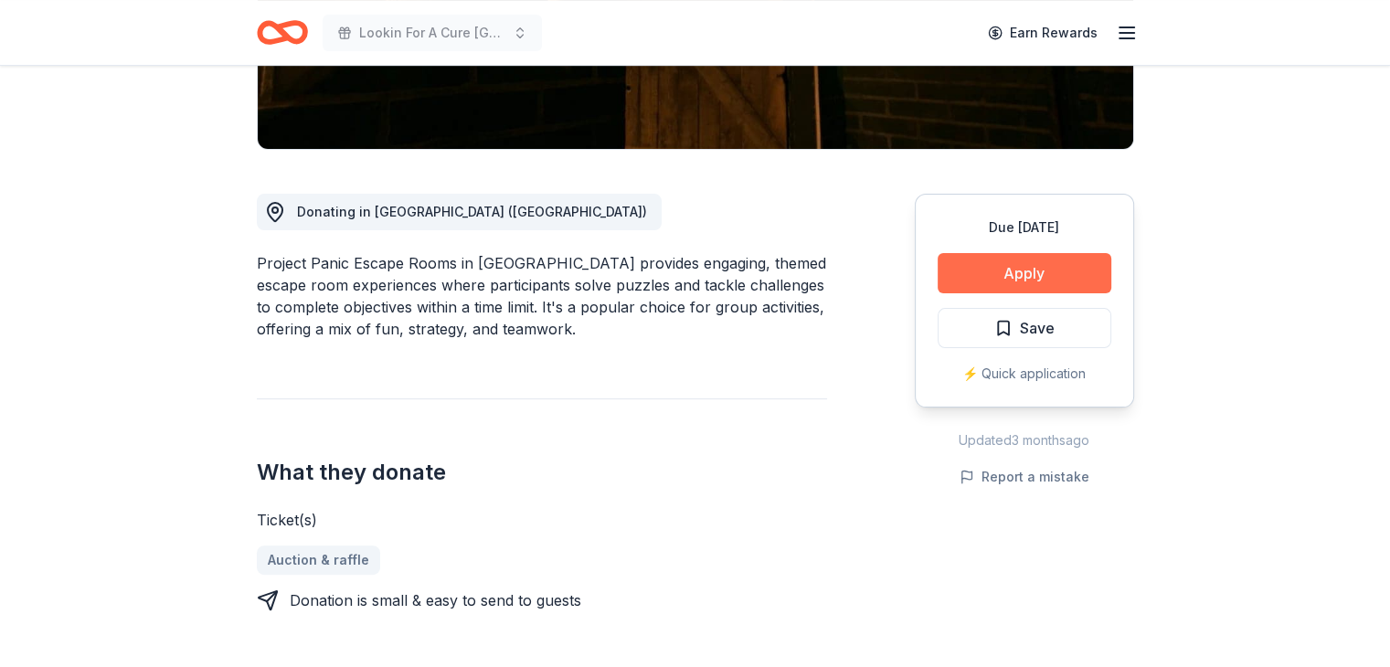
click at [1018, 253] on button "Apply" at bounding box center [1024, 273] width 174 height 40
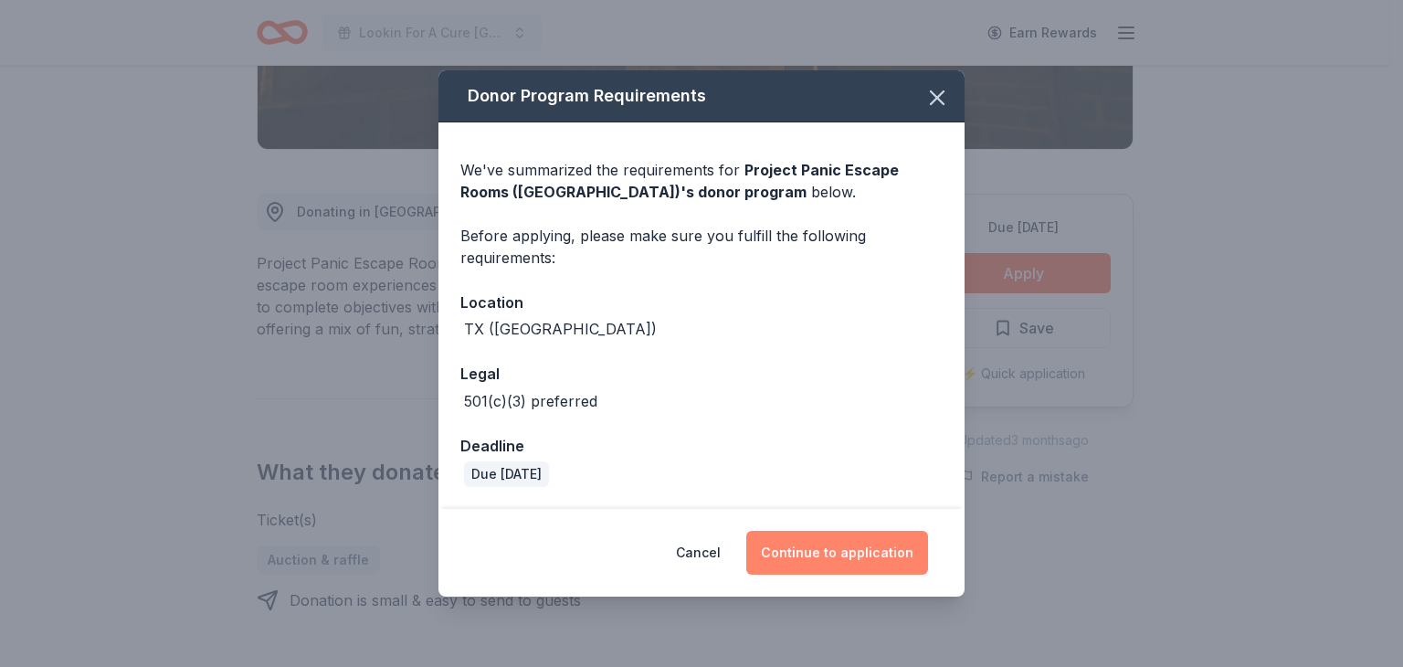
click at [859, 547] on button "Continue to application" at bounding box center [837, 553] width 182 height 44
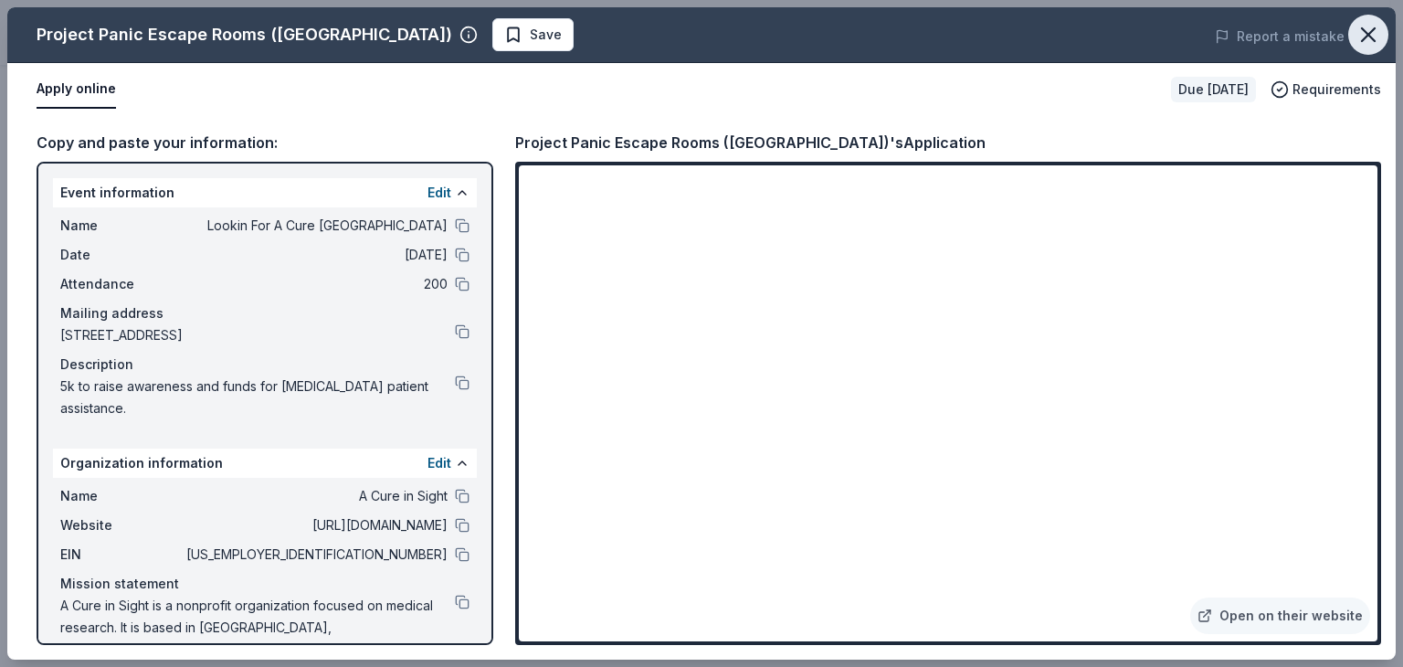
click at [1357, 35] on icon "button" at bounding box center [1369, 35] width 26 height 26
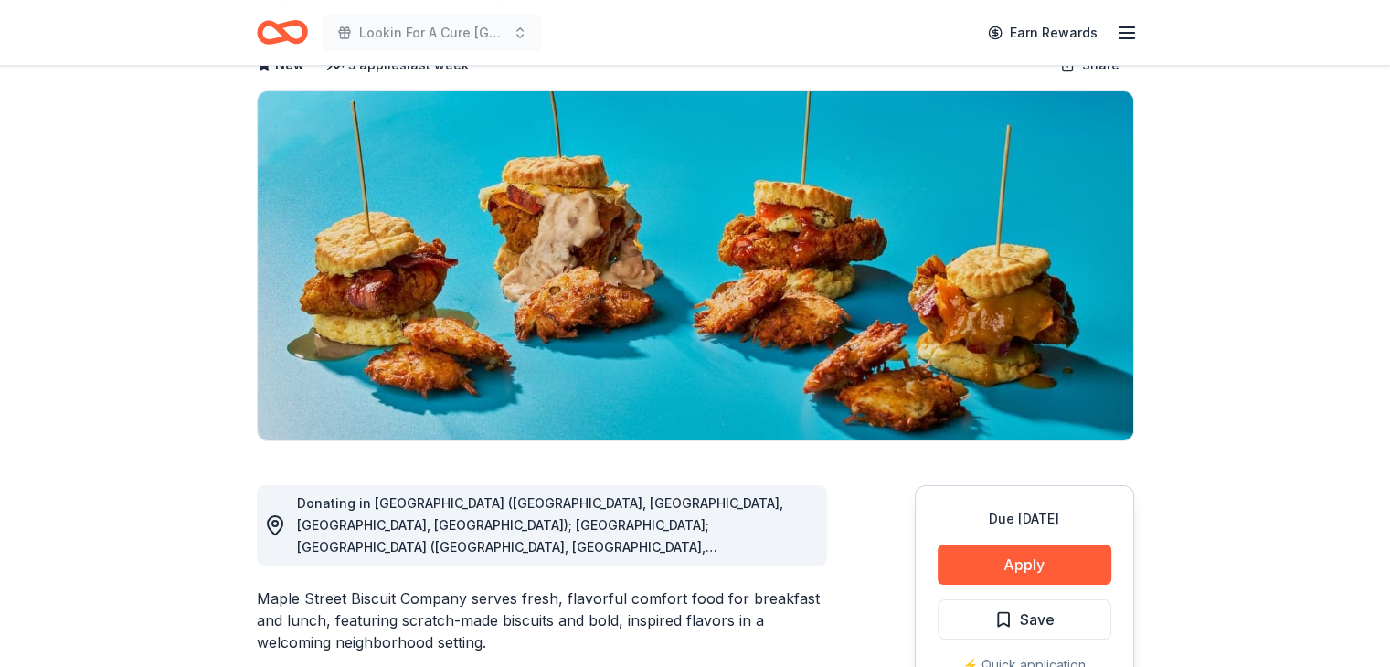
scroll to position [365, 0]
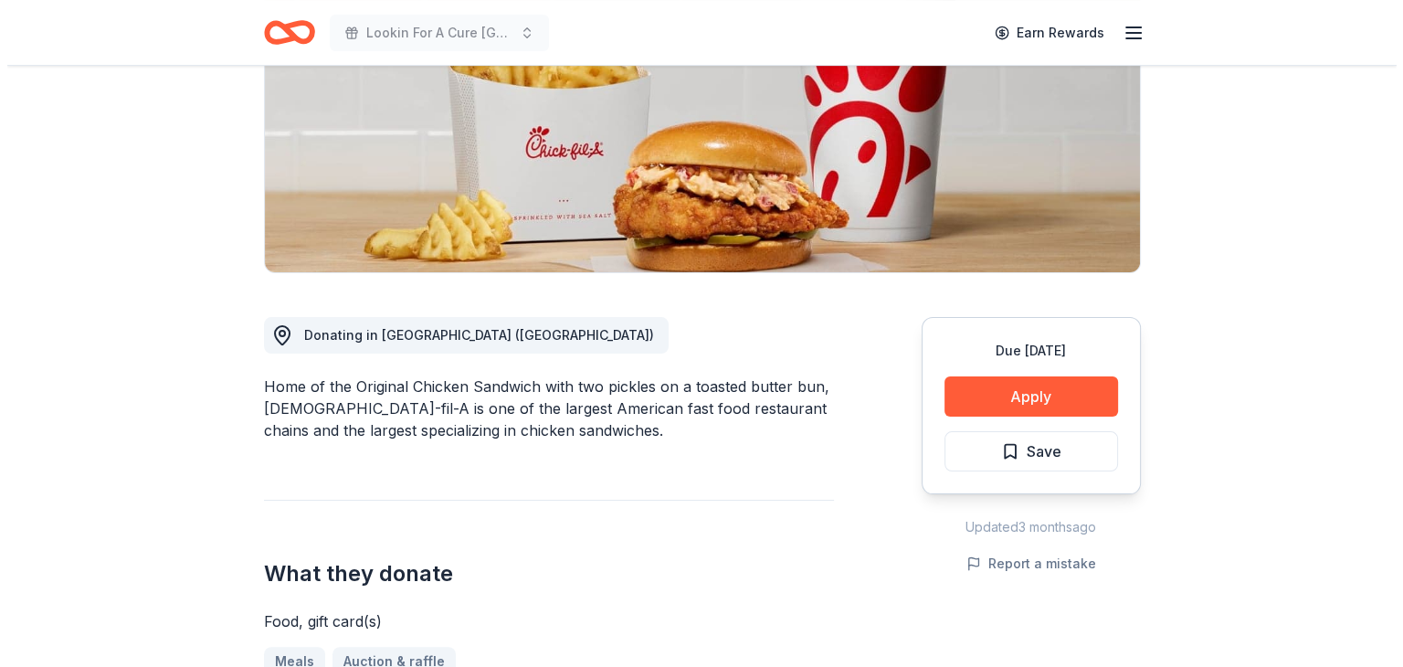
scroll to position [365, 0]
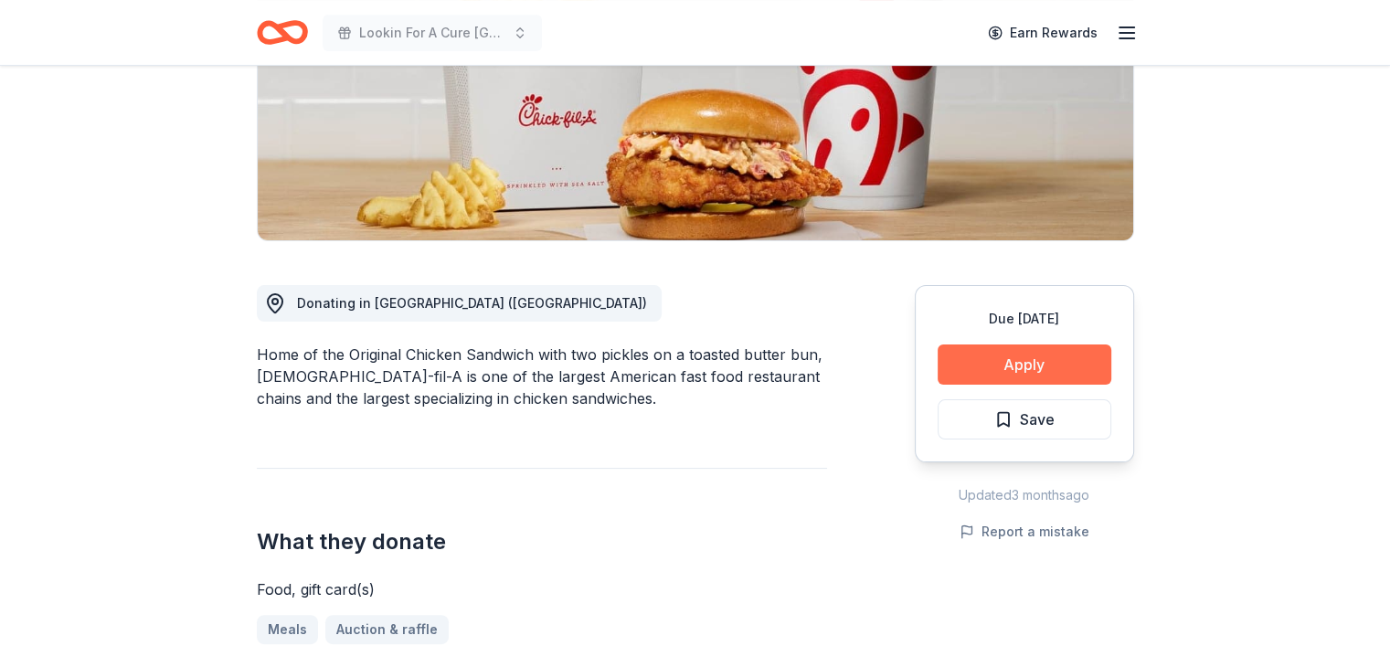
click at [998, 344] on button "Apply" at bounding box center [1024, 364] width 174 height 40
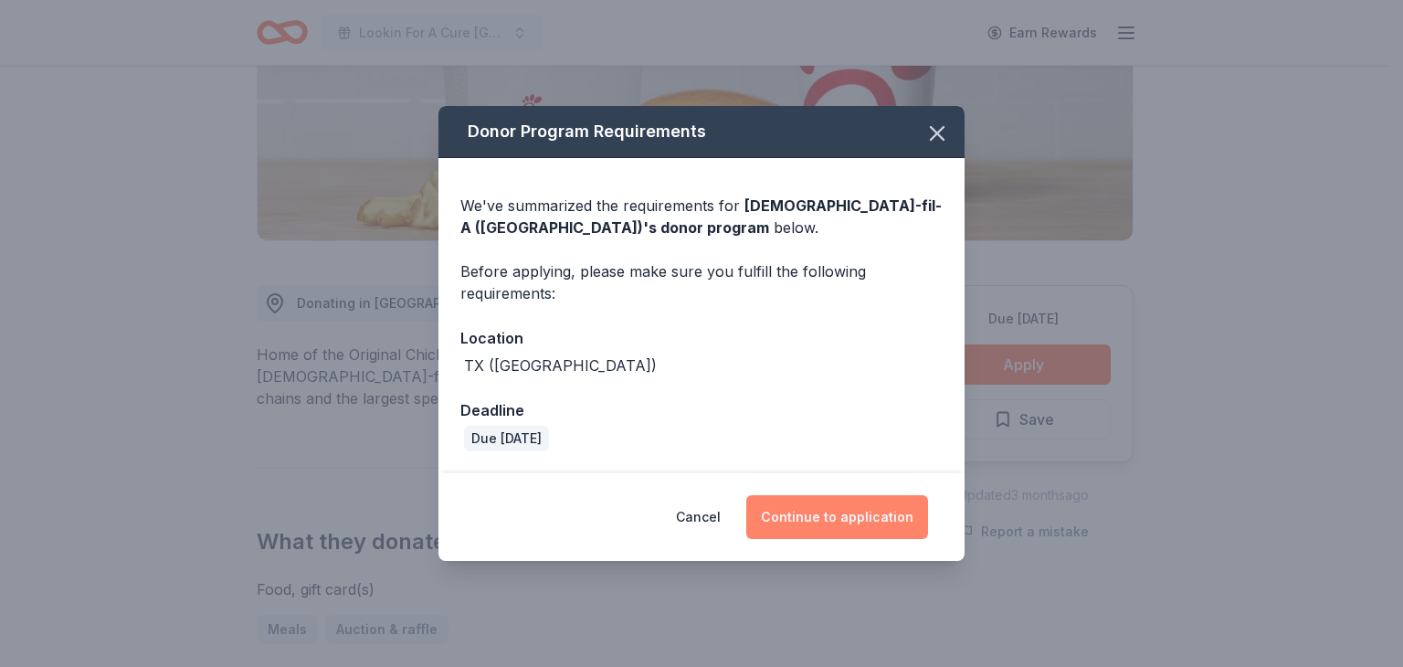
click at [813, 511] on button "Continue to application" at bounding box center [837, 517] width 182 height 44
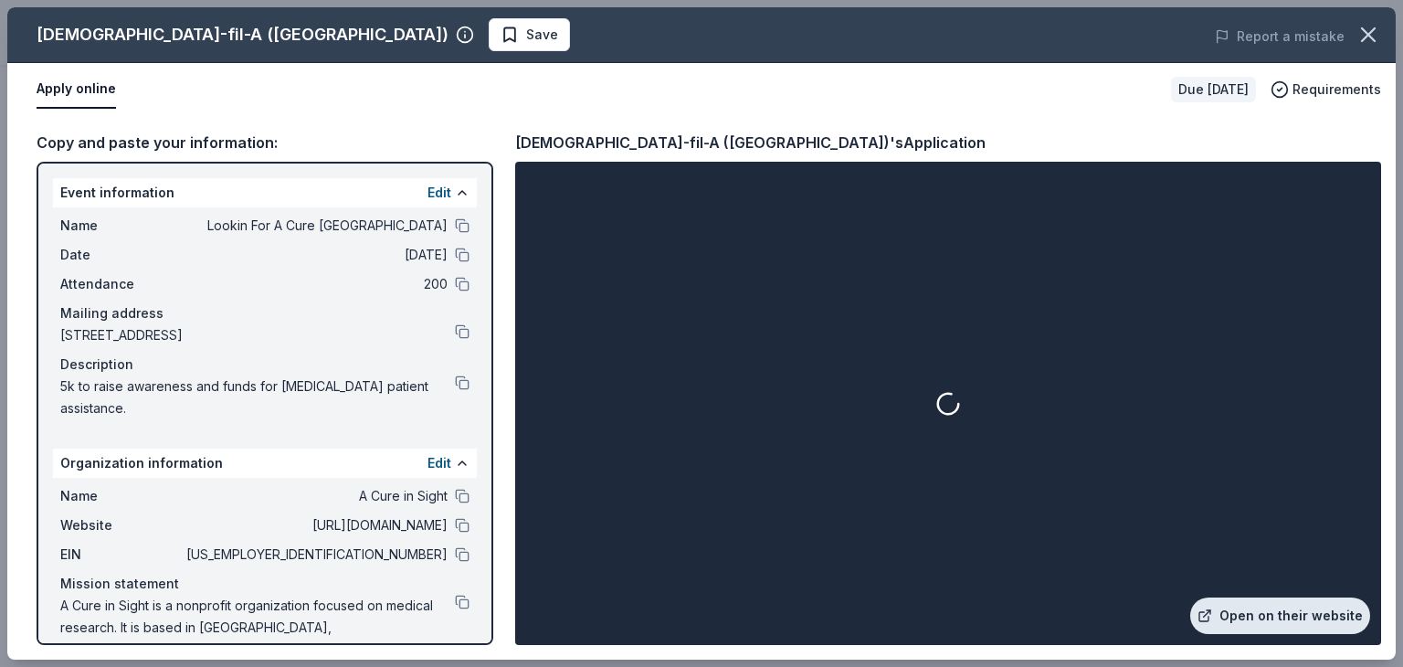
click at [1274, 616] on link "Open on their website" at bounding box center [1280, 616] width 180 height 37
